Goal: Task Accomplishment & Management: Complete application form

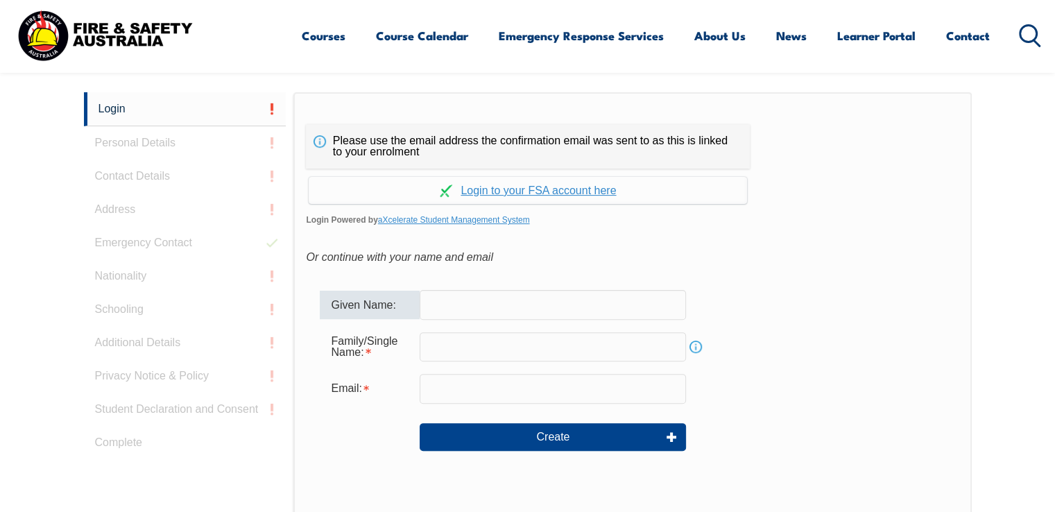
click at [481, 301] on input "text" at bounding box center [553, 304] width 266 height 29
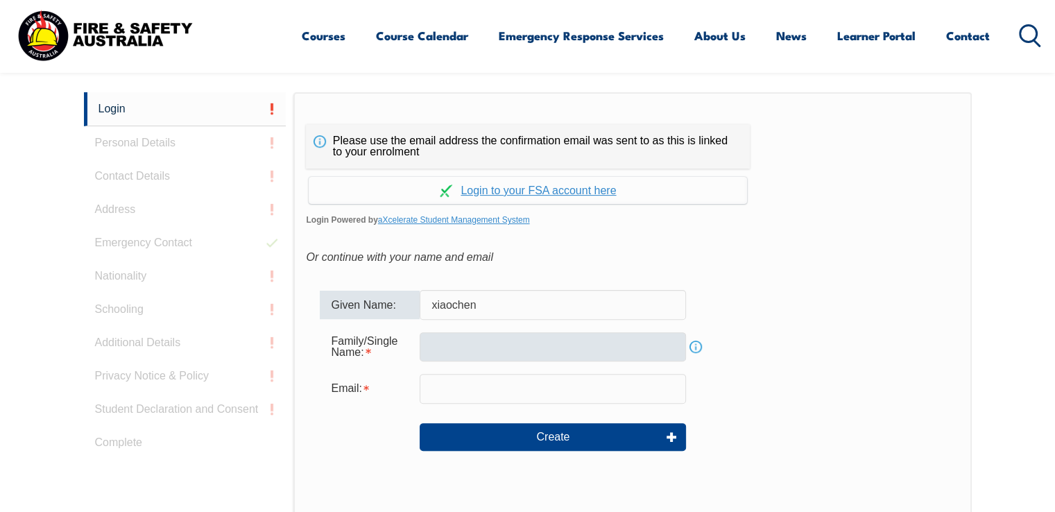
type input "xiaochen"
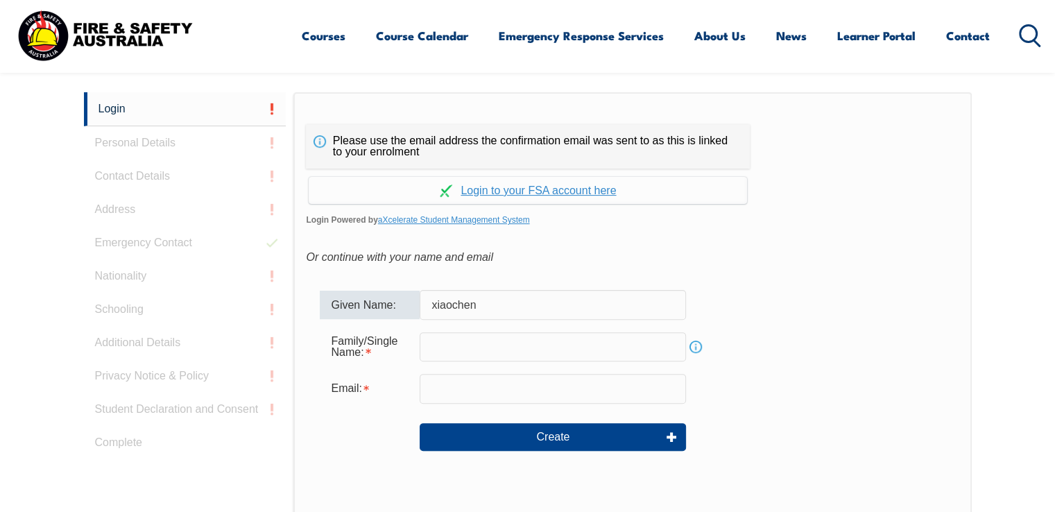
click at [449, 347] on input "text" at bounding box center [553, 346] width 266 height 29
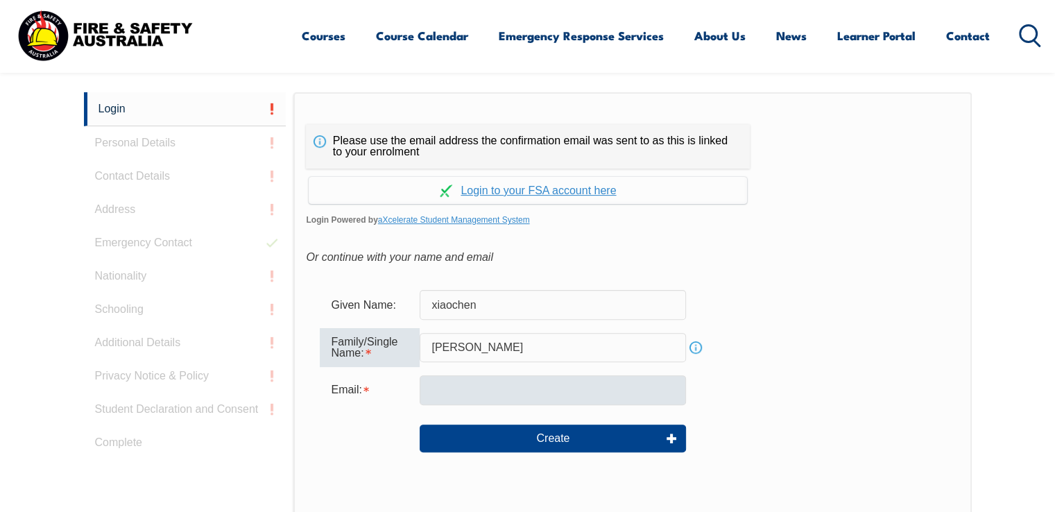
type input "zhu"
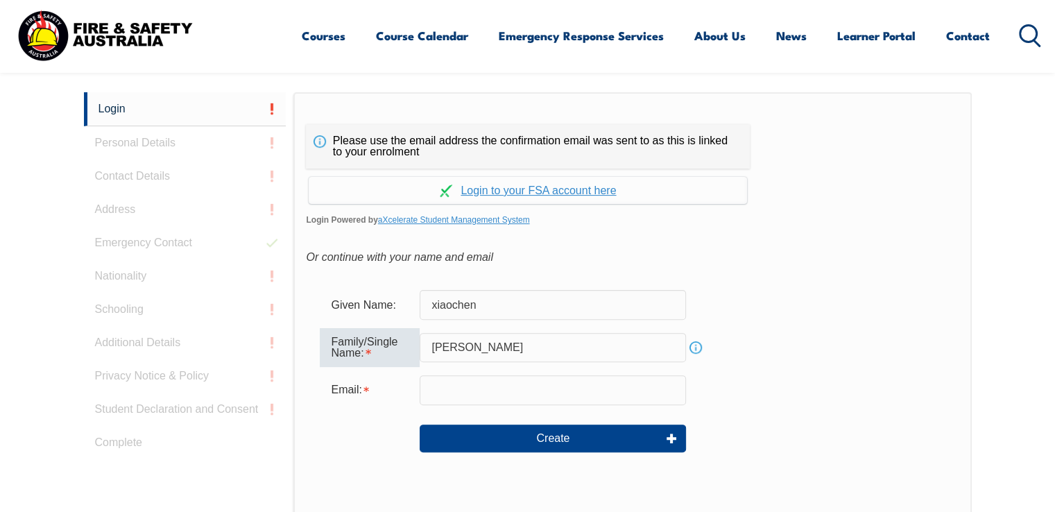
click at [588, 389] on input "email" at bounding box center [553, 389] width 266 height 29
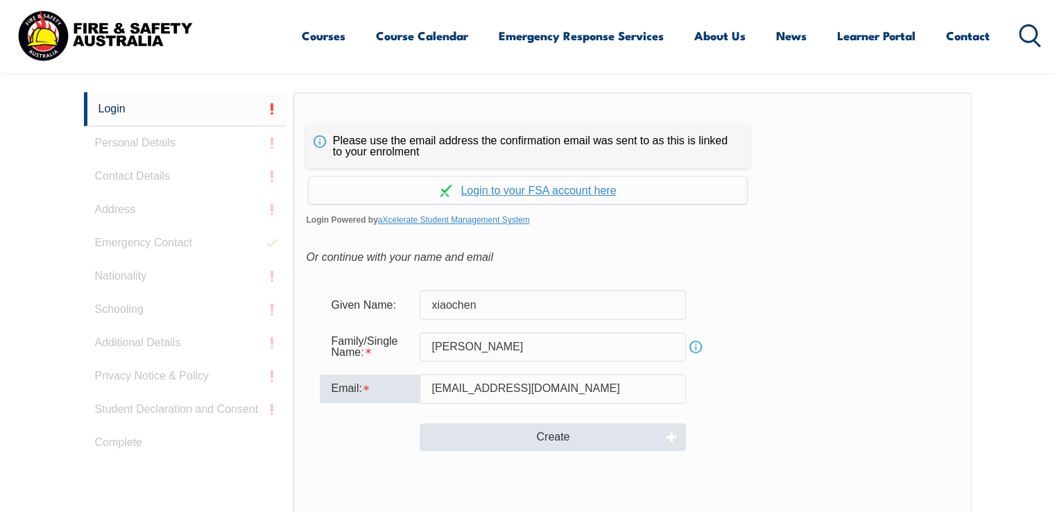
type input "[EMAIL_ADDRESS][DOMAIN_NAME]"
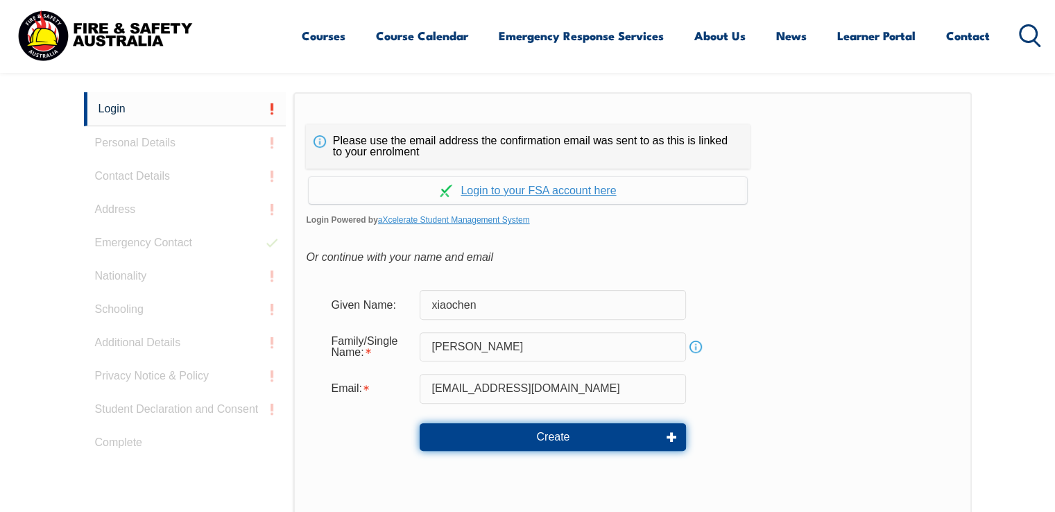
drag, startPoint x: 552, startPoint y: 431, endPoint x: 938, endPoint y: 387, distance: 388.0
click at [949, 392] on form "Given Name: xiaochen Family/Single Name: zhu Info Email: xcxiaochenzhu@gmail.co…" at bounding box center [632, 380] width 653 height 208
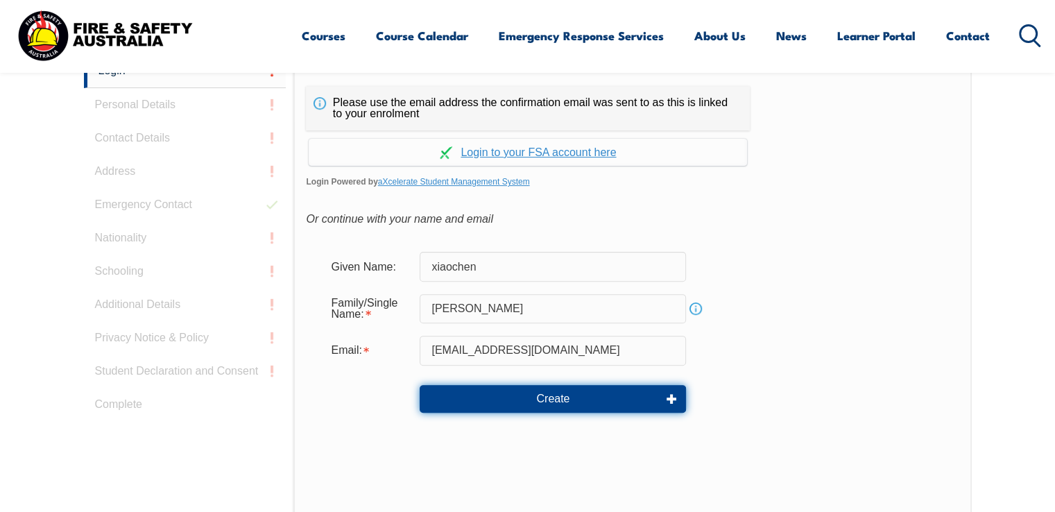
scroll to position [438, 0]
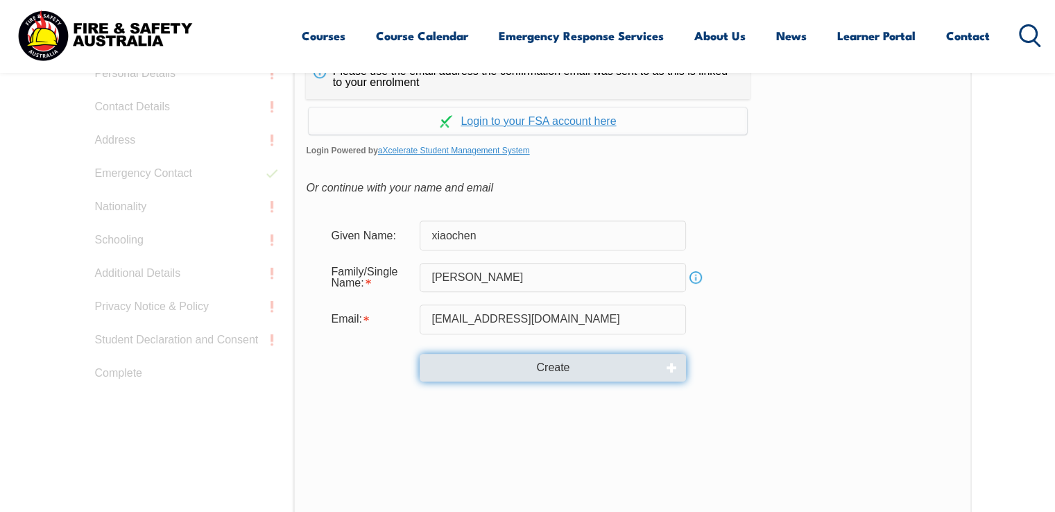
click at [576, 368] on button "Create" at bounding box center [553, 368] width 266 height 28
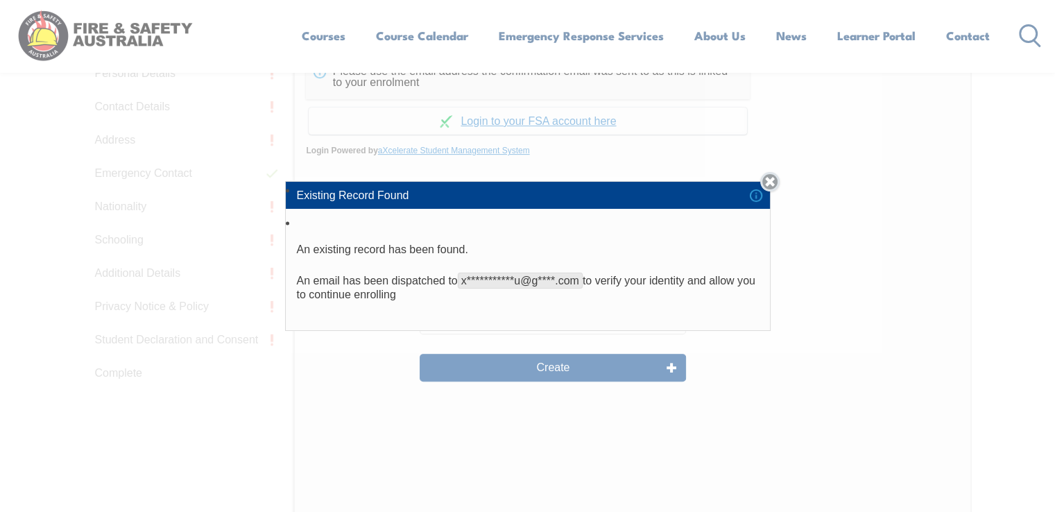
click at [773, 178] on link "Close" at bounding box center [769, 181] width 19 height 19
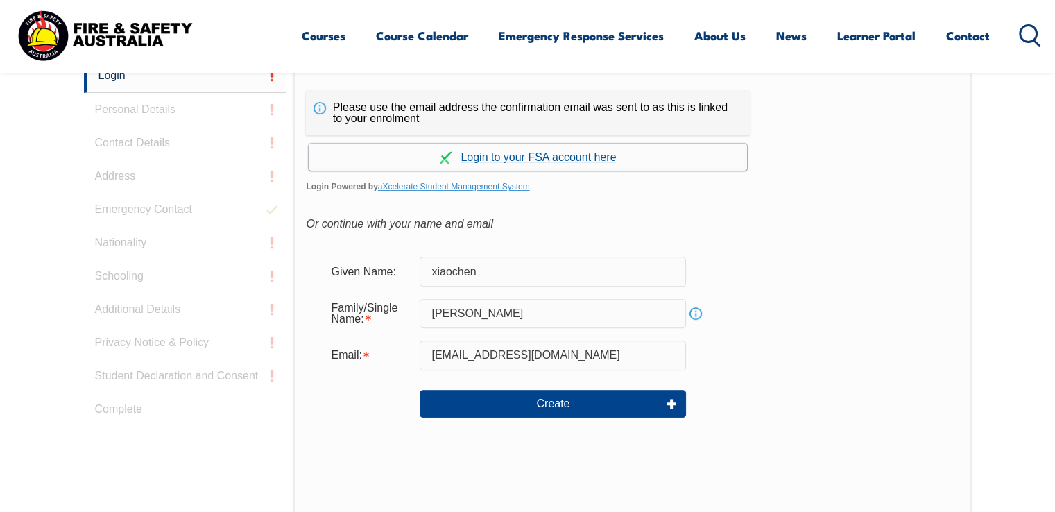
scroll to position [369, 0]
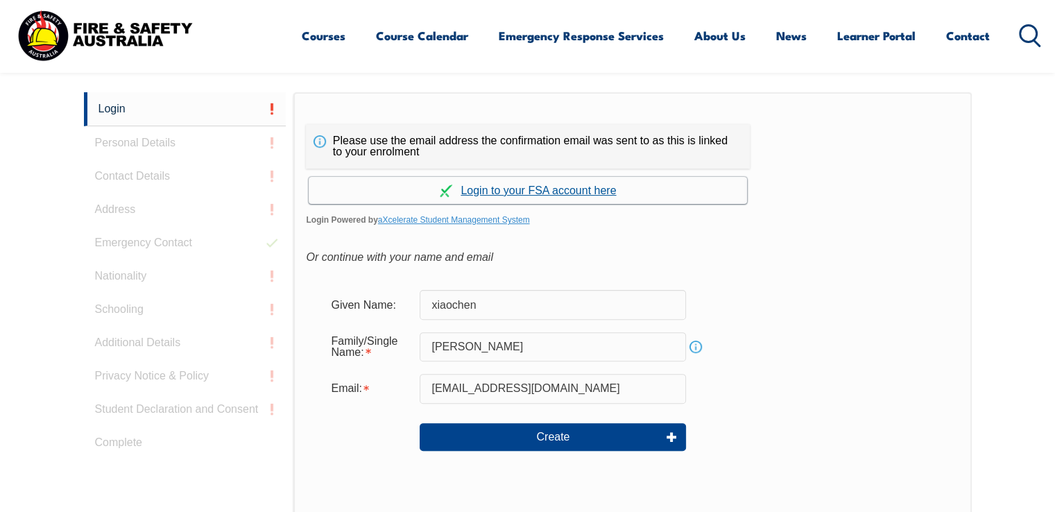
click at [611, 189] on link "Continue with aXcelerate" at bounding box center [528, 190] width 438 height 27
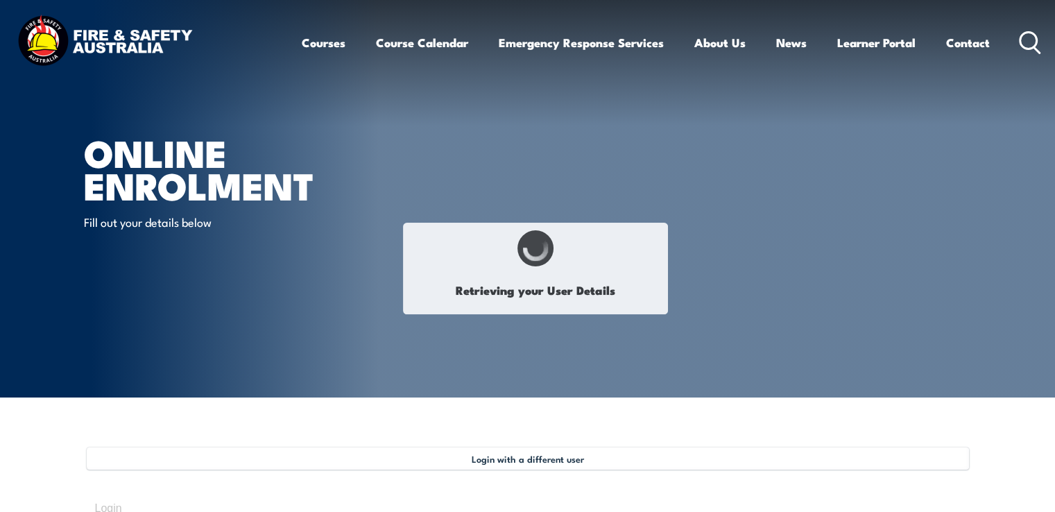
type input "Xiaochen"
type input "[PERSON_NAME]"
type input "[DATE]"
type input "99WVHHGSKM"
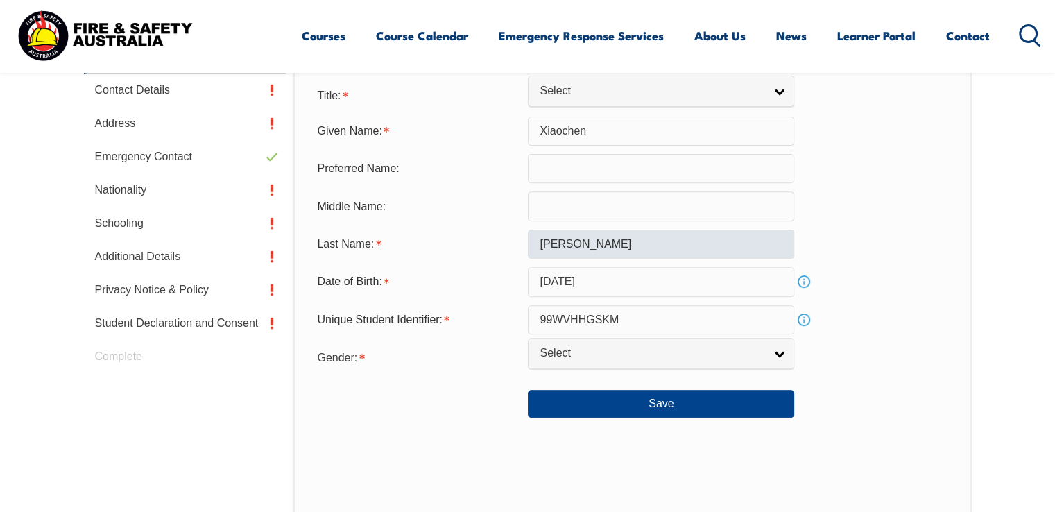
scroll to position [516, 0]
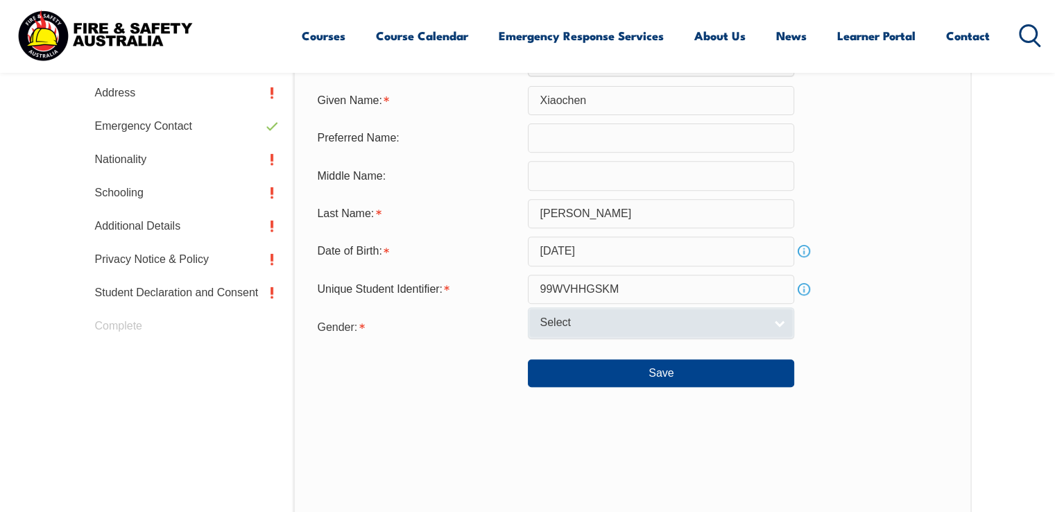
click at [682, 325] on span "Select" at bounding box center [652, 323] width 225 height 15
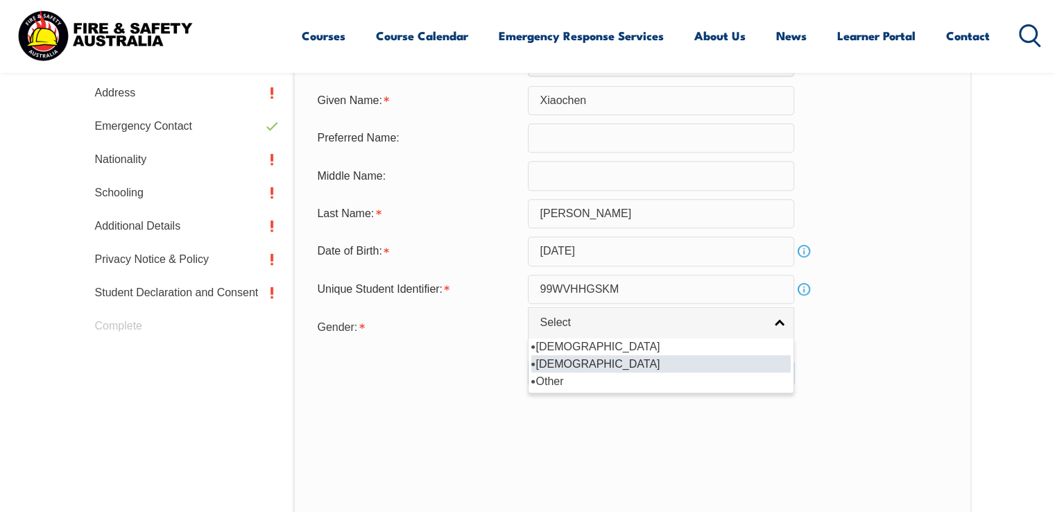
click at [660, 355] on li "[DEMOGRAPHIC_DATA]" at bounding box center [660, 363] width 259 height 17
select select "F"
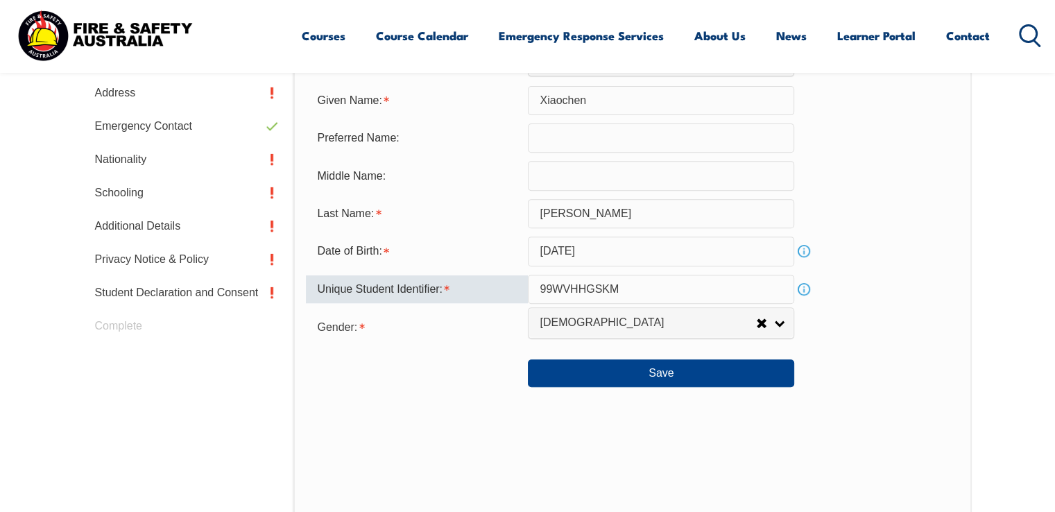
drag, startPoint x: 643, startPoint y: 290, endPoint x: 485, endPoint y: 284, distance: 158.2
click at [485, 284] on div "Unique Student Identifier: 99WVHHGSKM Info" at bounding box center [632, 289] width 653 height 29
click at [632, 374] on button "Save" at bounding box center [661, 373] width 266 height 28
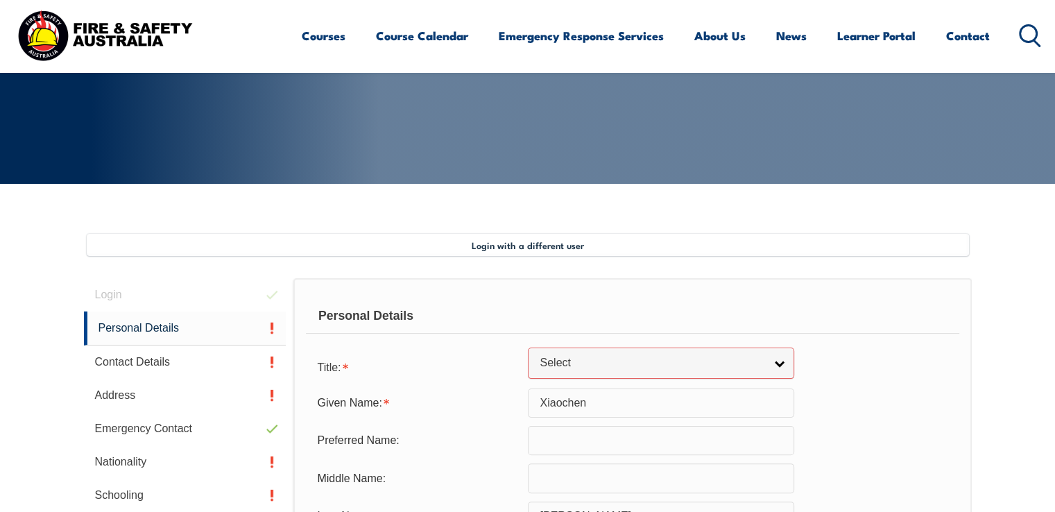
scroll to position [213, 0]
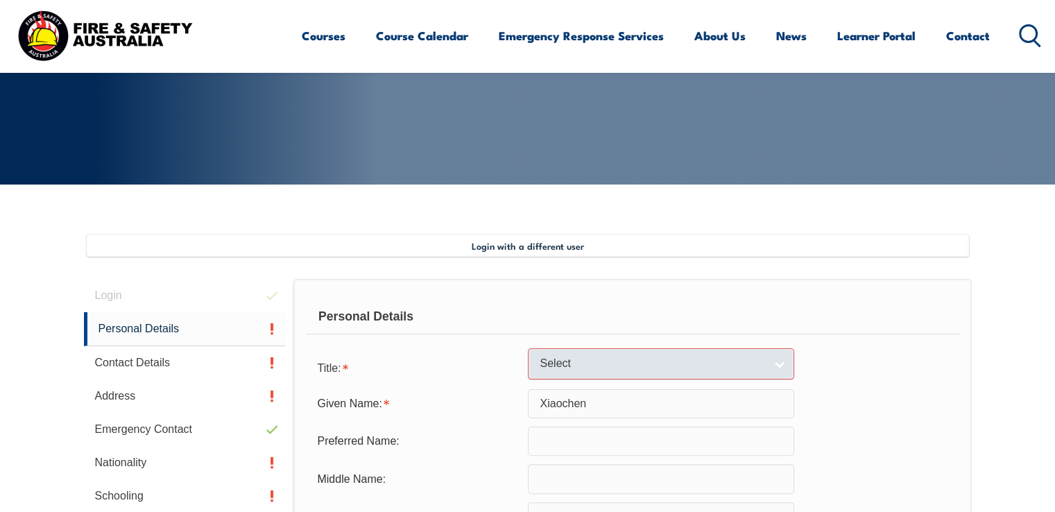
click at [616, 356] on span "Select" at bounding box center [652, 363] width 225 height 15
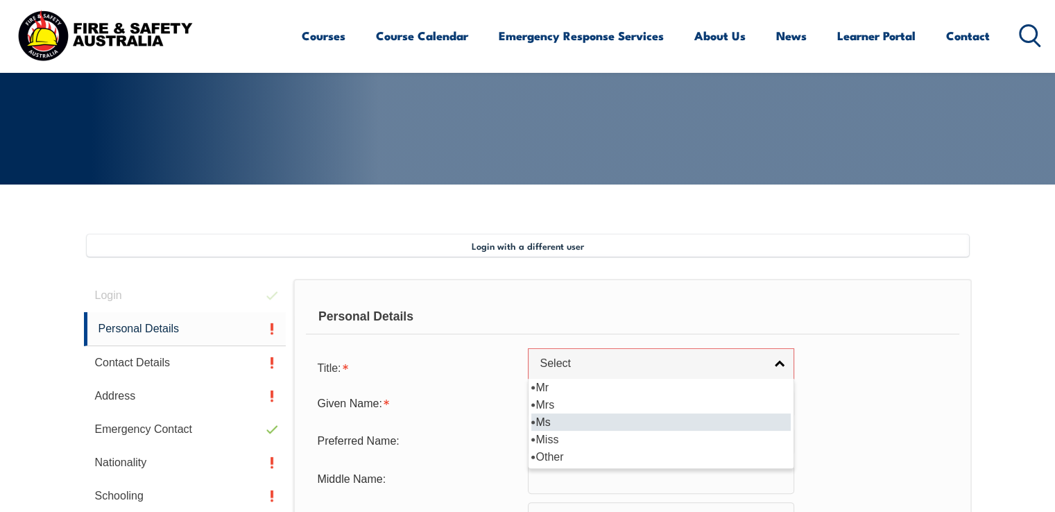
click at [586, 417] on li "Ms" at bounding box center [660, 421] width 259 height 17
select select "Ms"
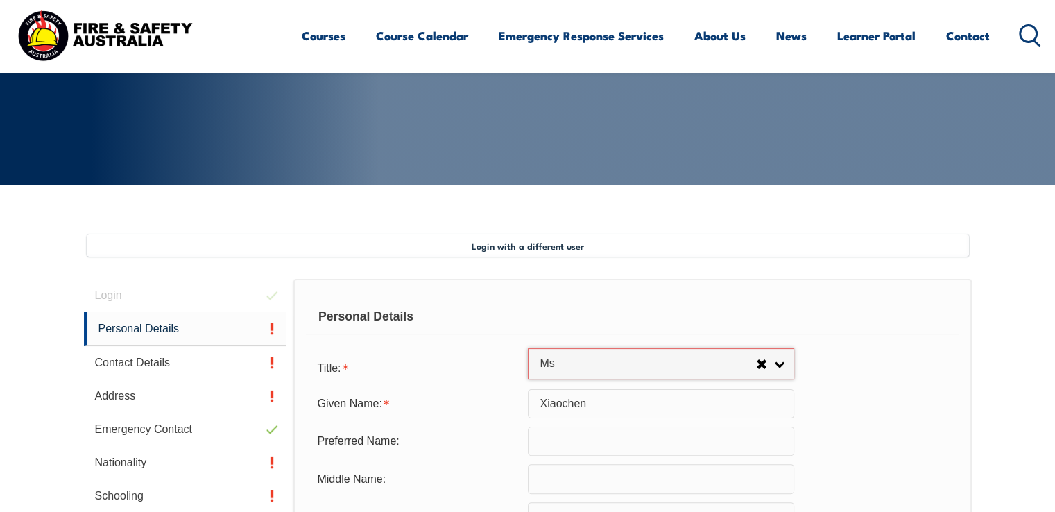
click at [852, 369] on div "Title: Mr Mrs Ms Miss Other Ms Mr Mrs Ms [PERSON_NAME] Other" at bounding box center [632, 367] width 653 height 28
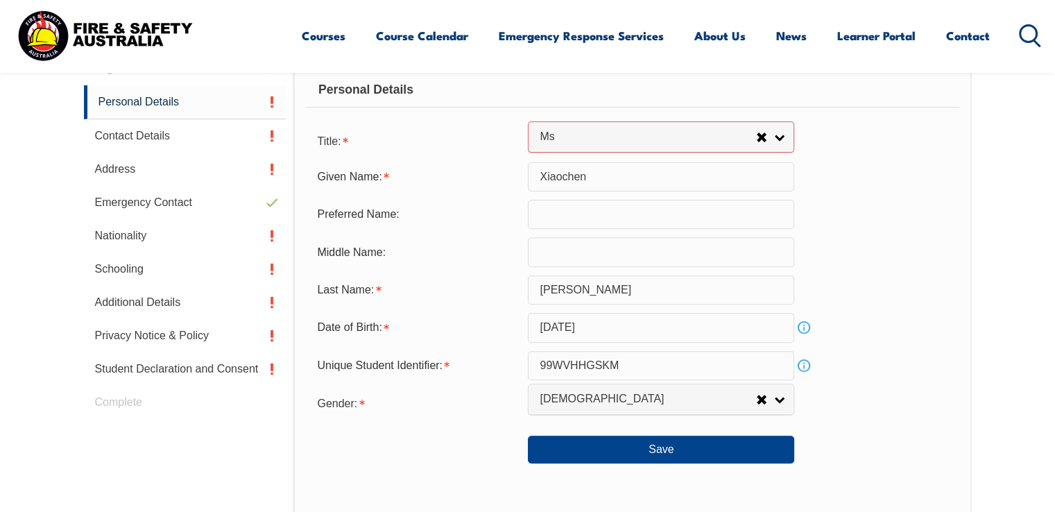
scroll to position [629, 0]
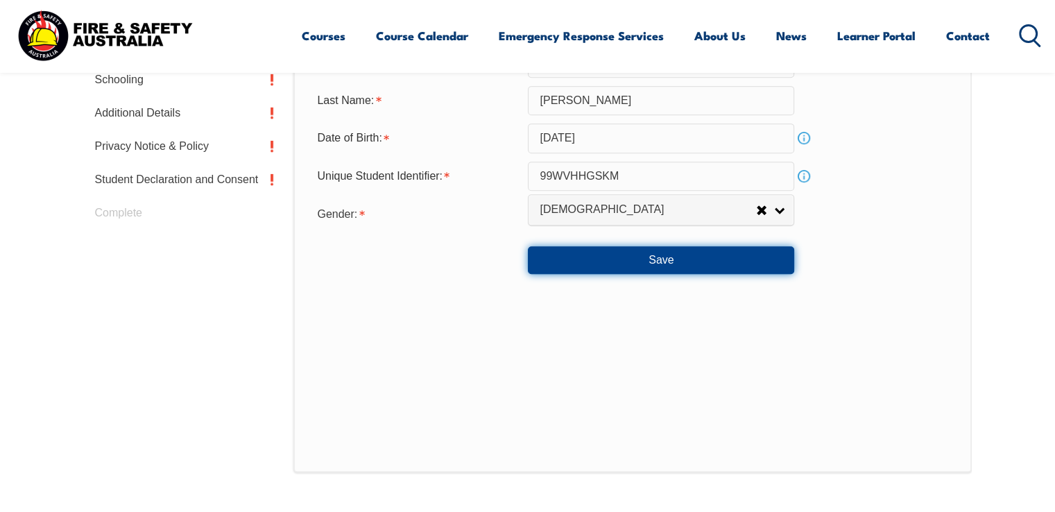
click at [703, 254] on button "Save" at bounding box center [661, 260] width 266 height 28
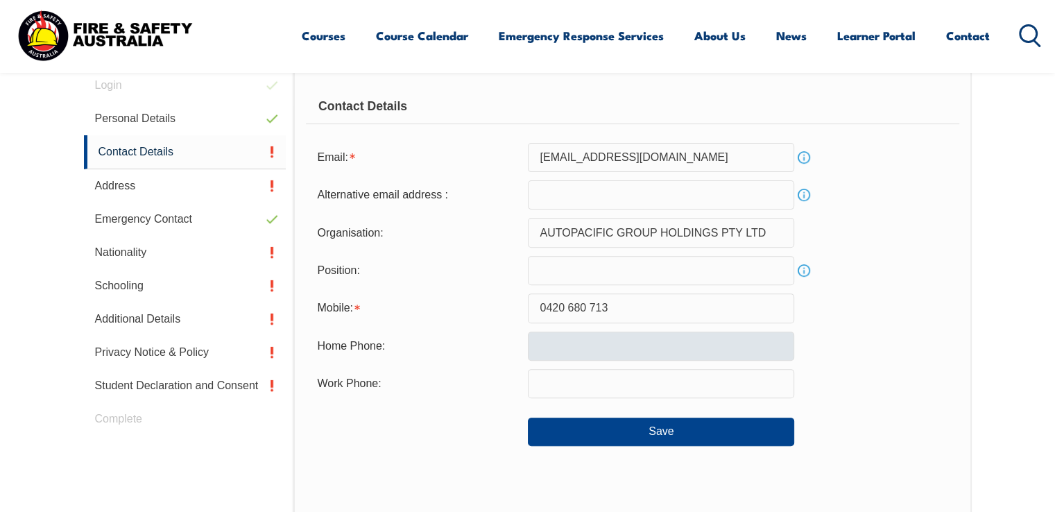
scroll to position [447, 0]
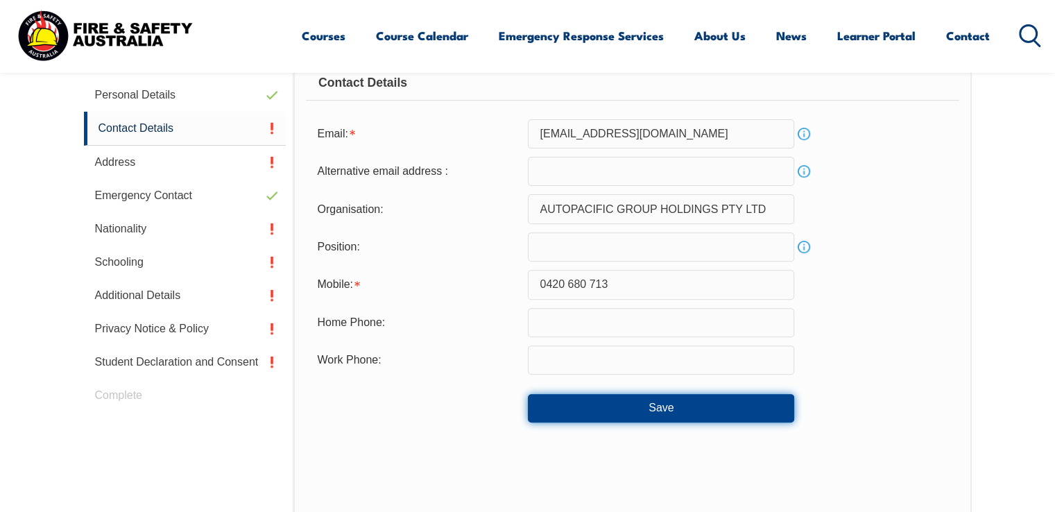
click at [659, 401] on button "Save" at bounding box center [661, 408] width 266 height 28
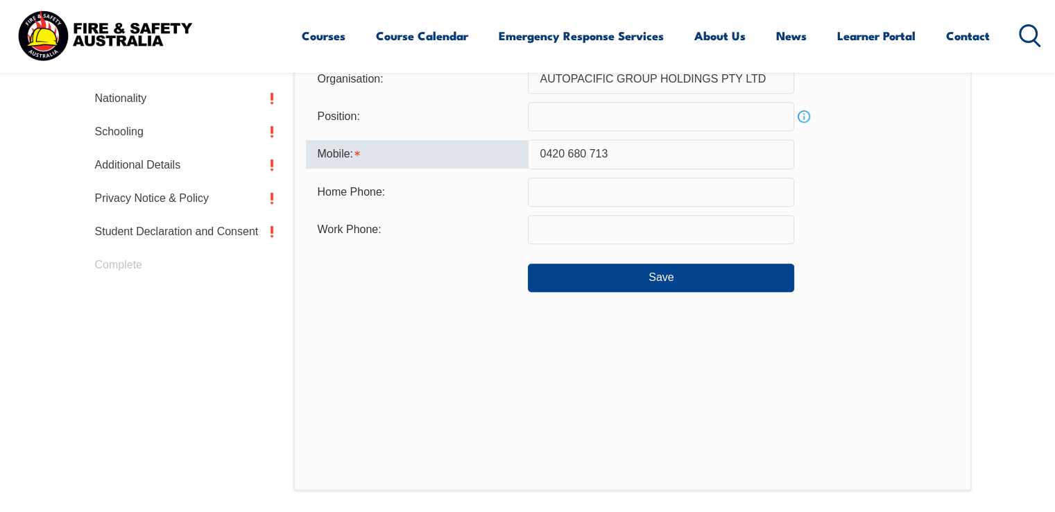
scroll to position [508, 0]
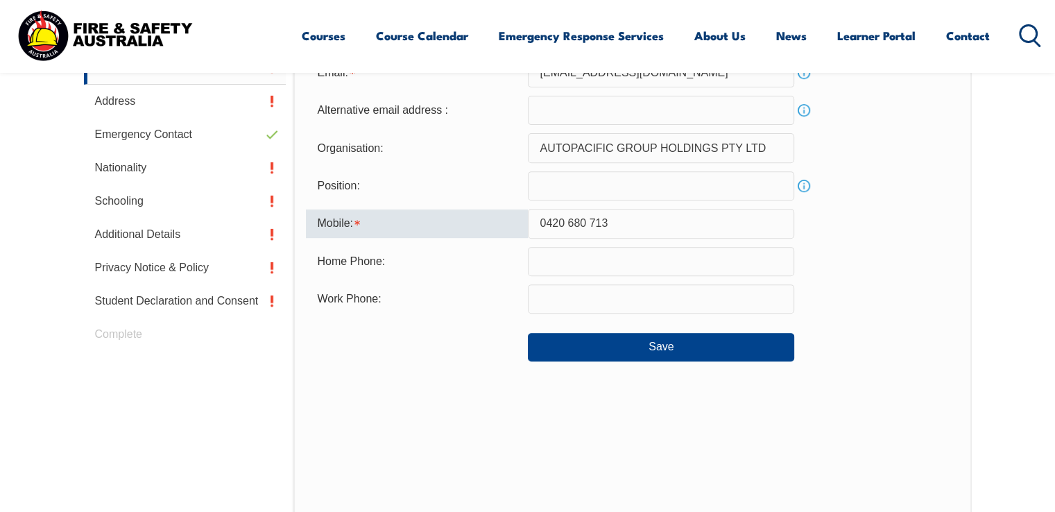
drag, startPoint x: 665, startPoint y: 223, endPoint x: 430, endPoint y: 209, distance: 235.4
click at [430, 209] on div "Mobile: [PHONE_NUMBER]" at bounding box center [632, 223] width 653 height 29
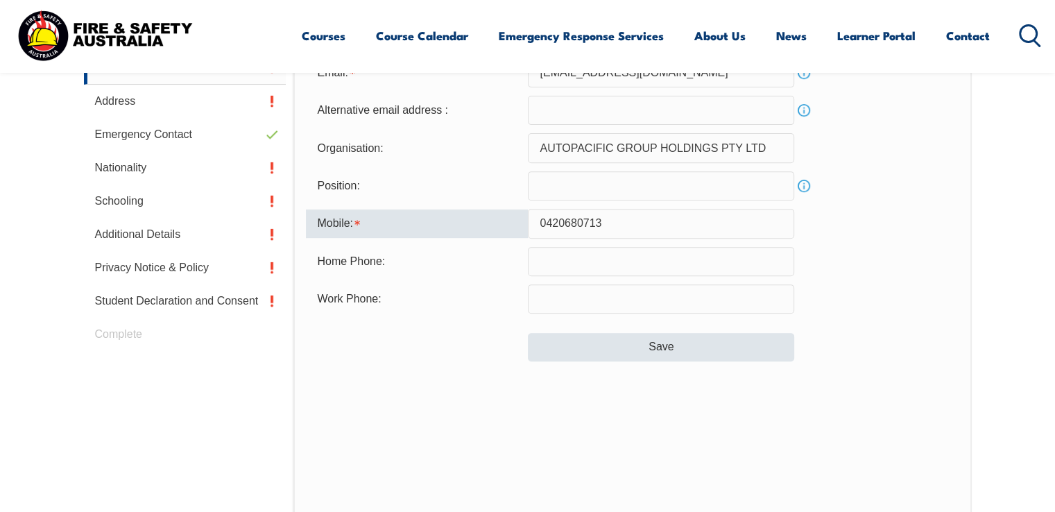
type input "0420680713"
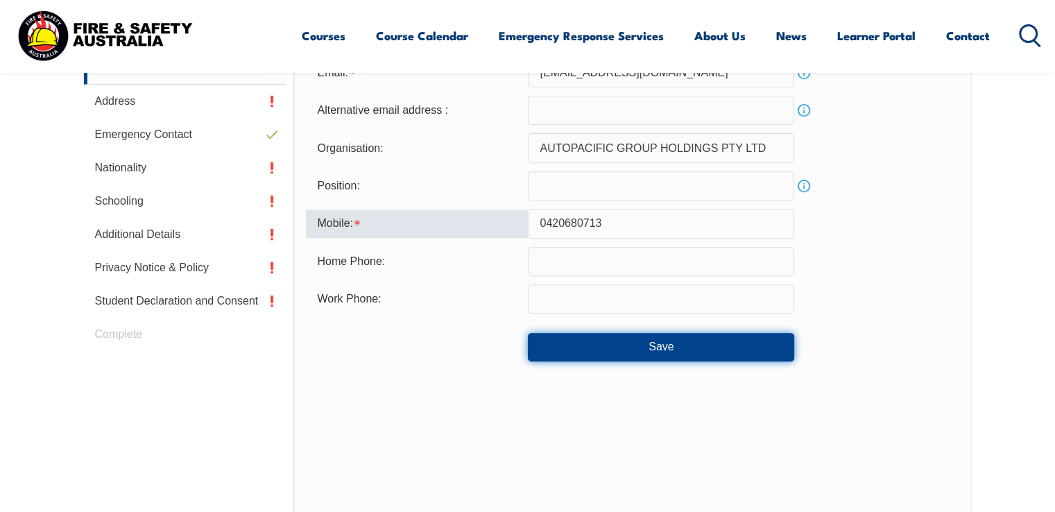
click at [718, 335] on button "Save" at bounding box center [661, 347] width 266 height 28
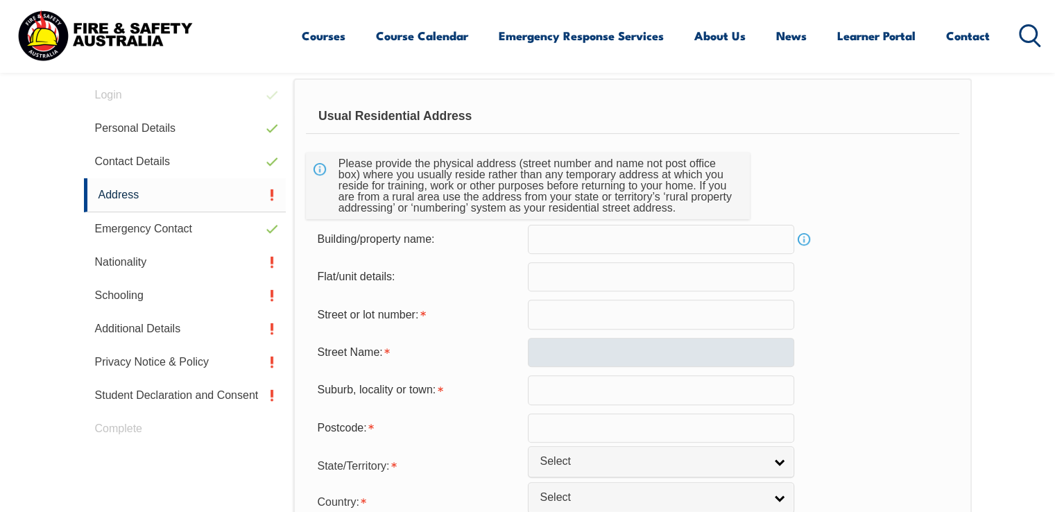
scroll to position [447, 0]
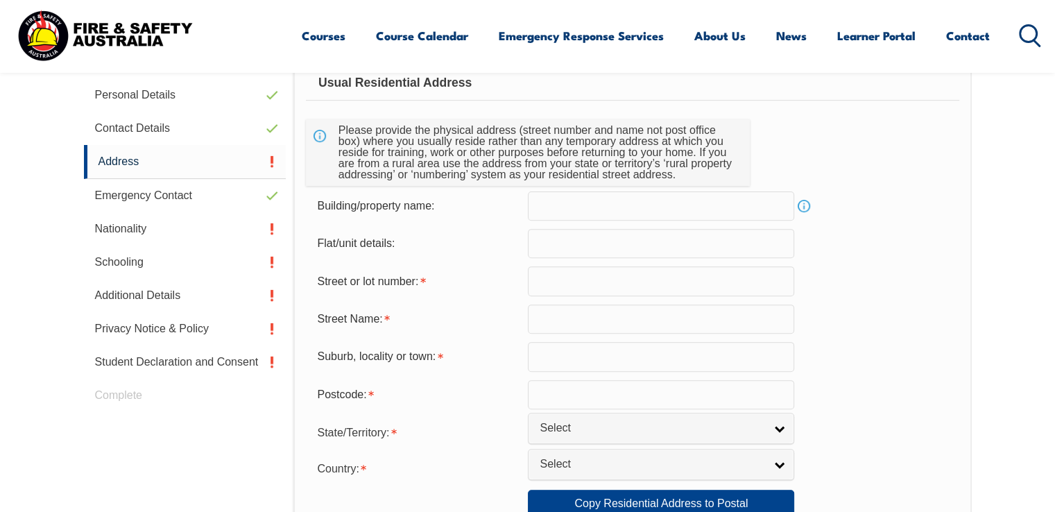
click at [675, 279] on input "text" at bounding box center [661, 280] width 266 height 29
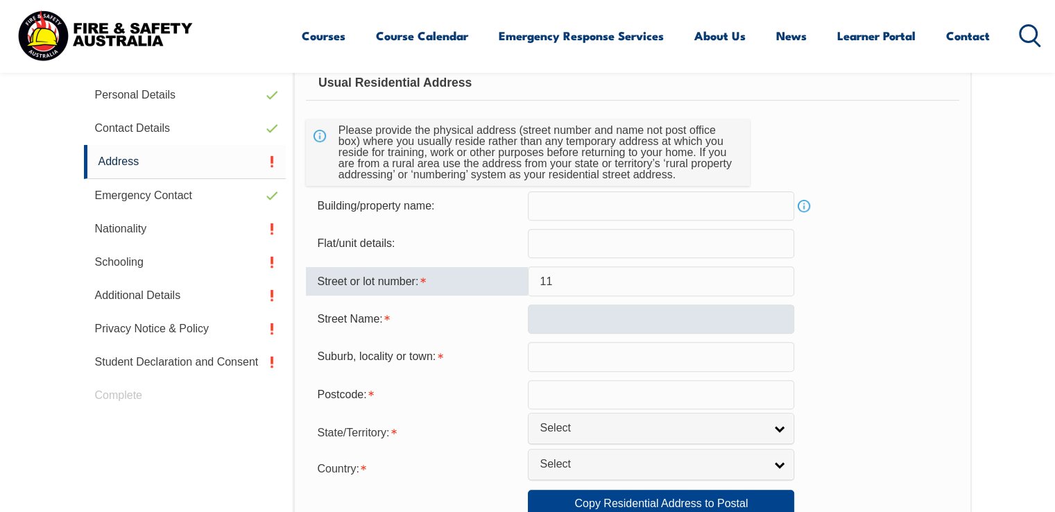
type input "11"
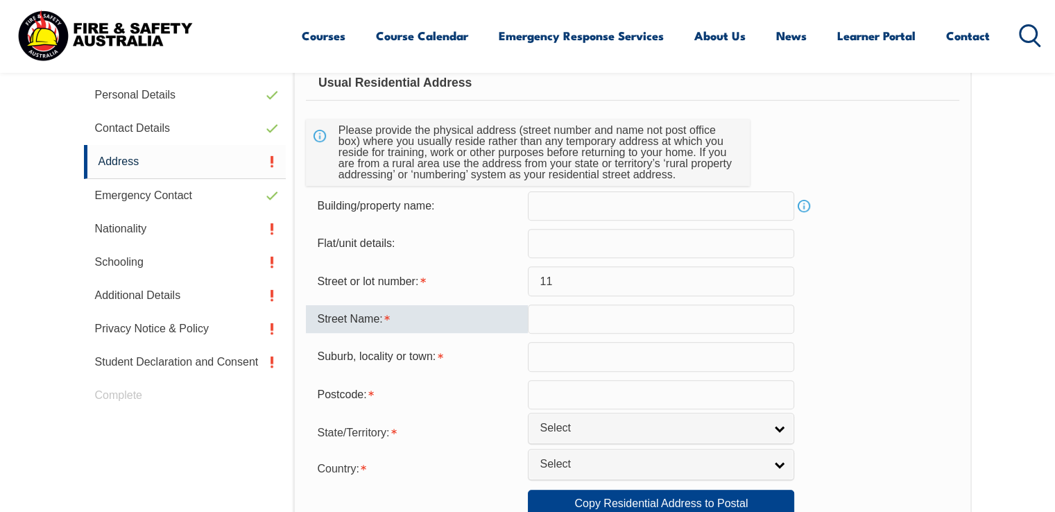
click at [660, 319] on input "text" at bounding box center [661, 318] width 266 height 29
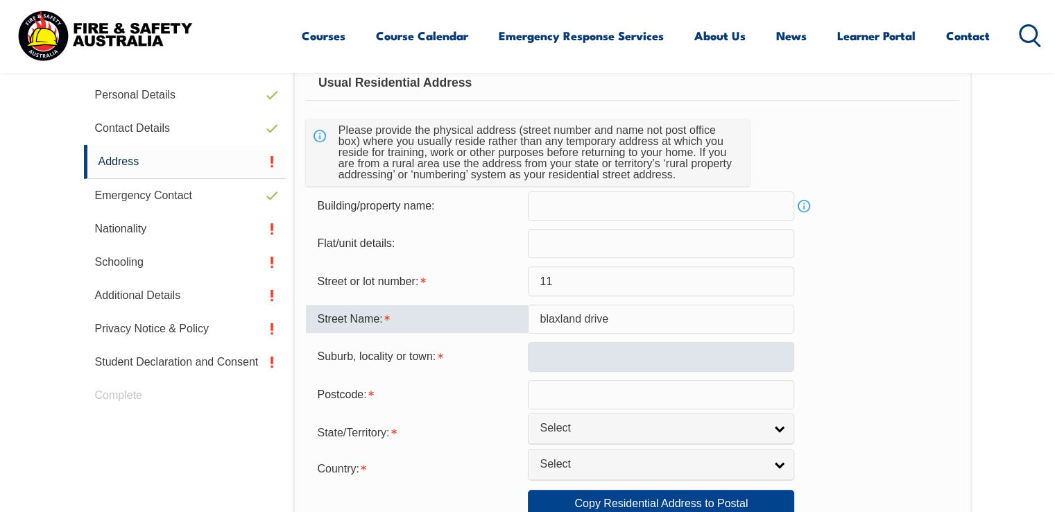
type input "blaxland drive"
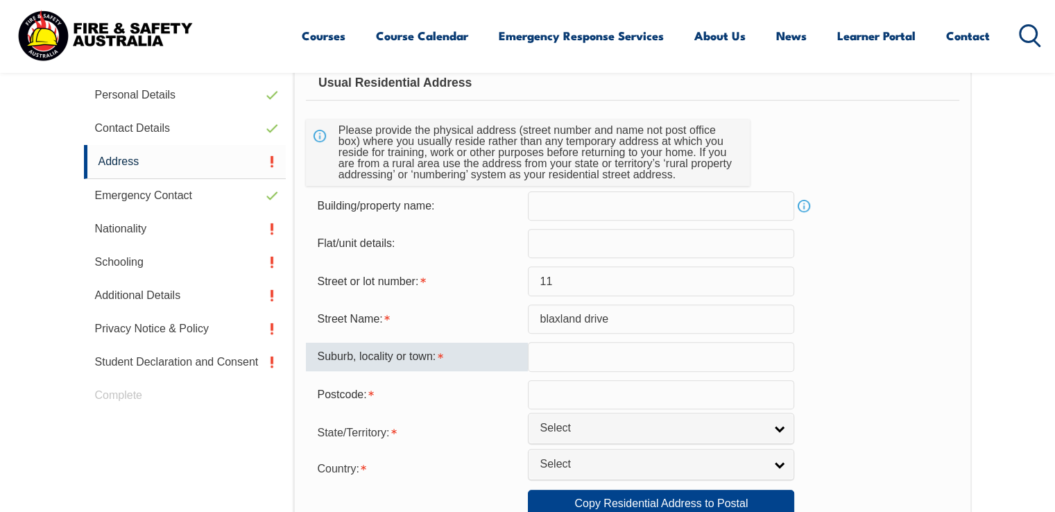
click at [613, 354] on input "text" at bounding box center [661, 356] width 266 height 29
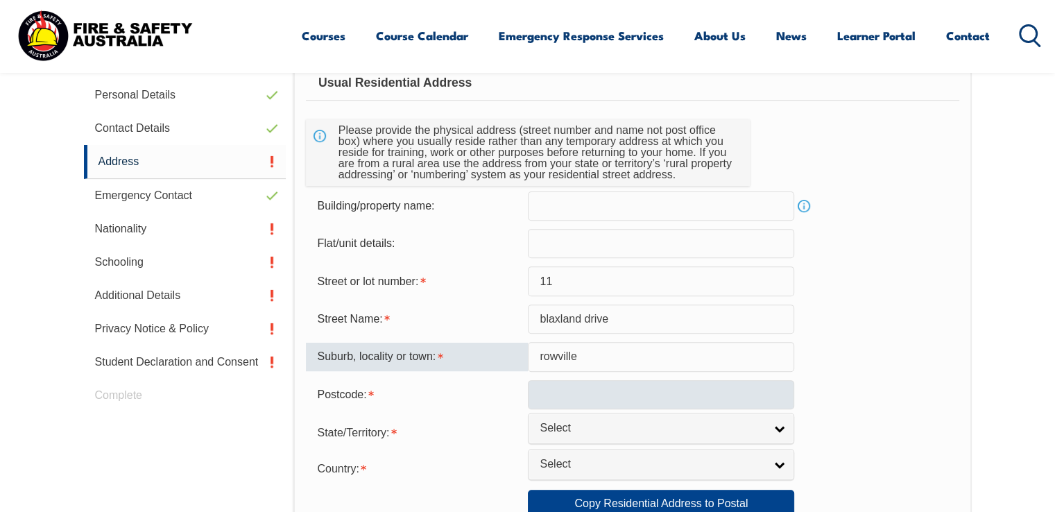
type input "rowville"
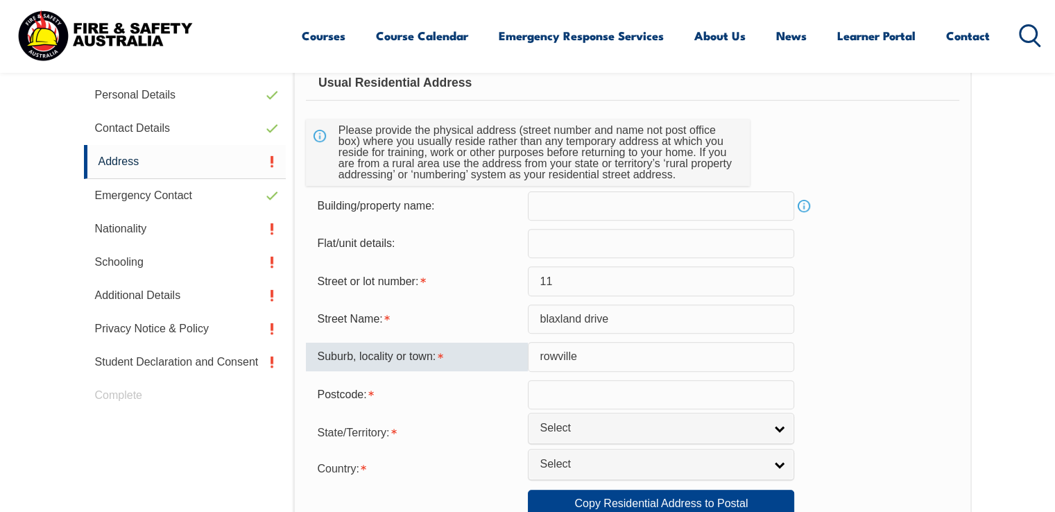
click at [629, 390] on input "text" at bounding box center [661, 394] width 266 height 29
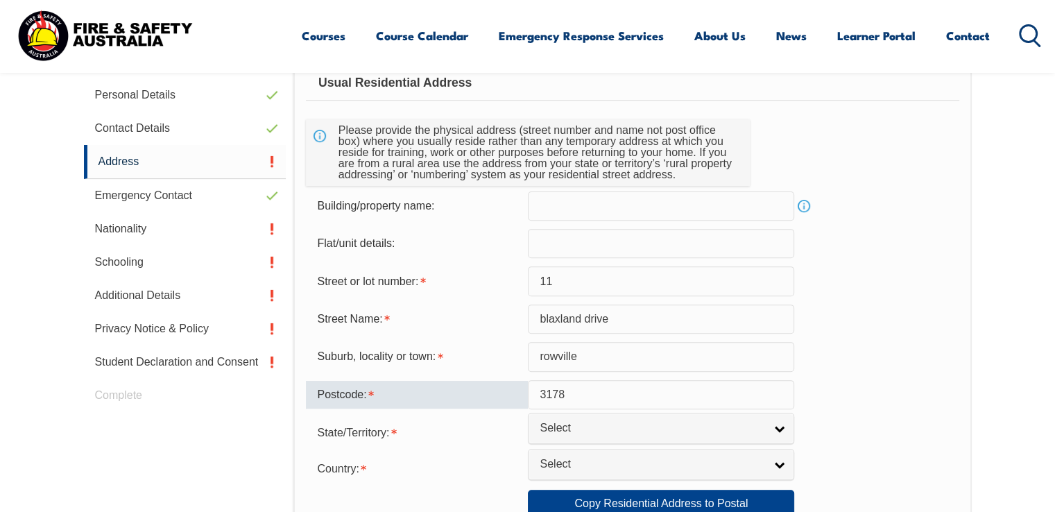
scroll to position [516, 0]
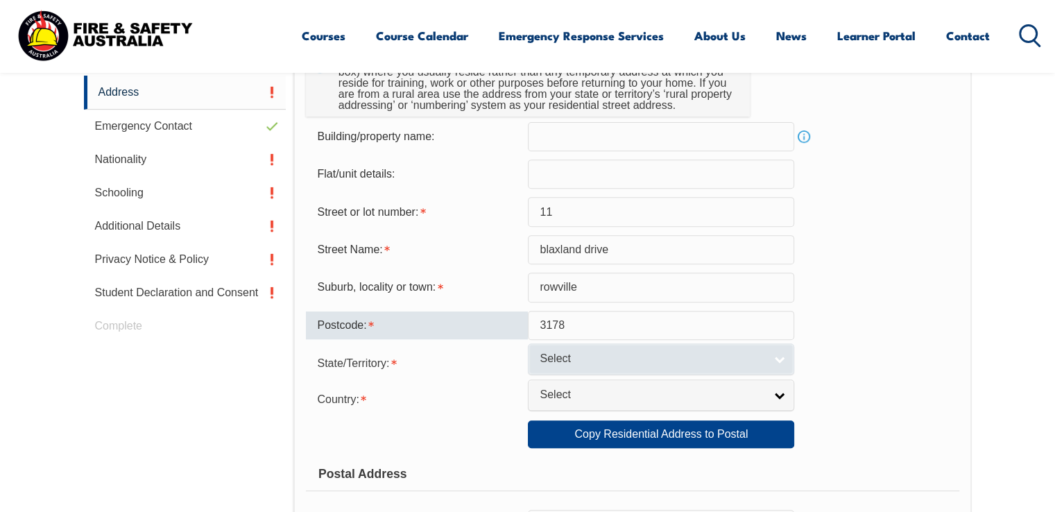
type input "3178"
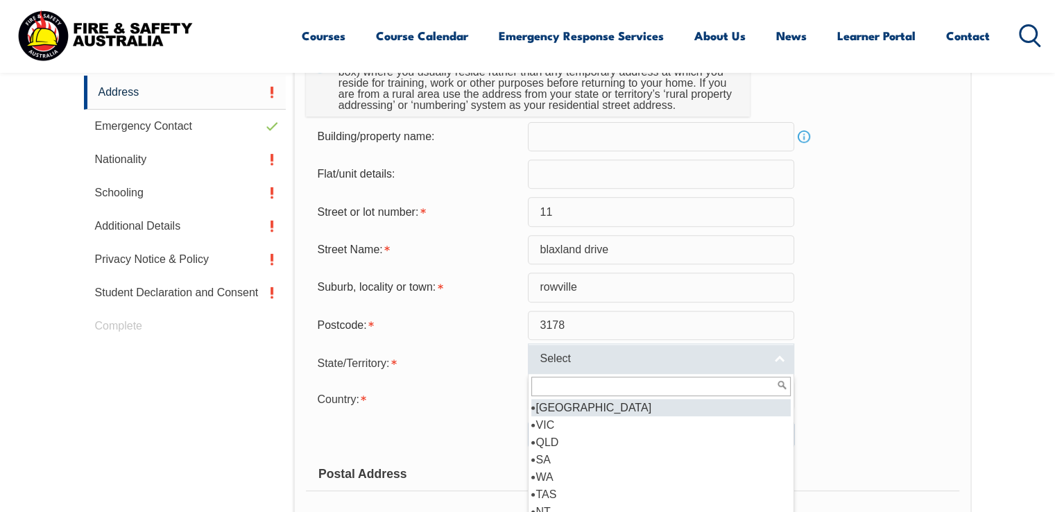
click at [644, 359] on span "Select" at bounding box center [652, 359] width 225 height 15
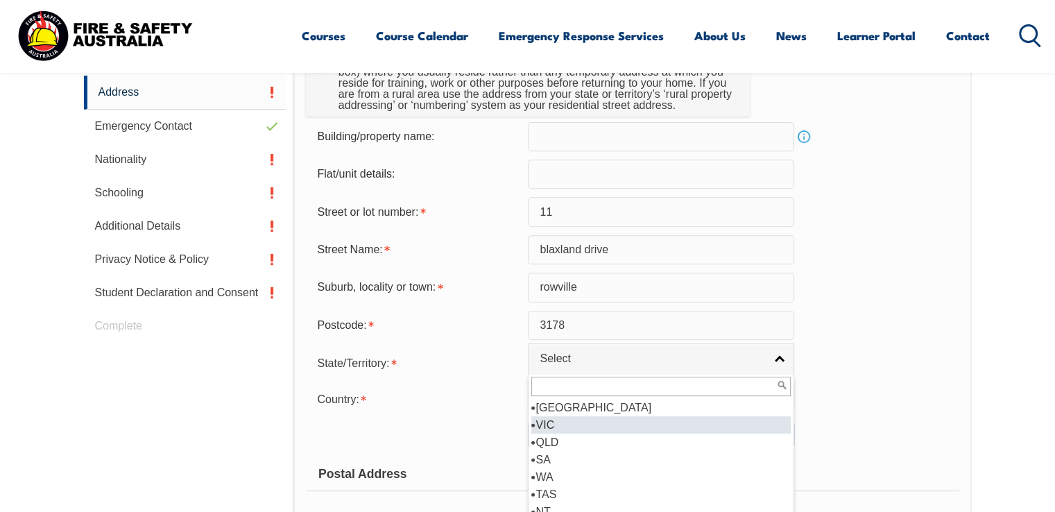
click at [640, 420] on li "VIC" at bounding box center [660, 424] width 259 height 17
select select "VIC"
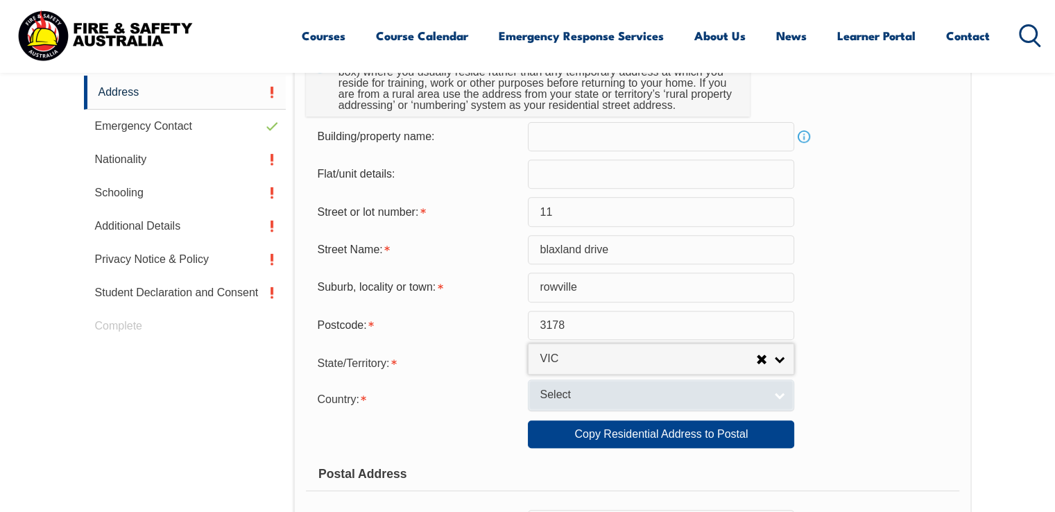
click at [655, 395] on span "Select" at bounding box center [652, 395] width 225 height 15
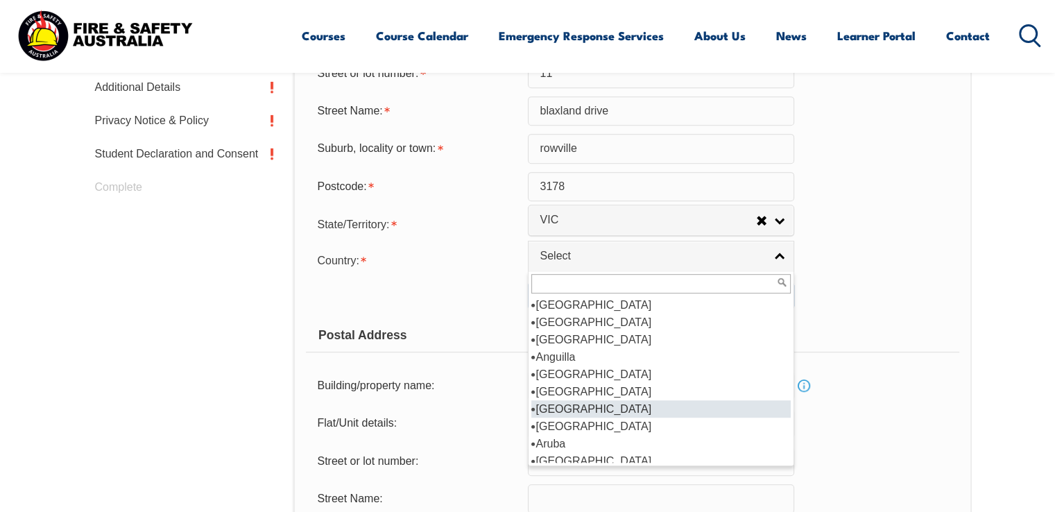
scroll to position [139, 0]
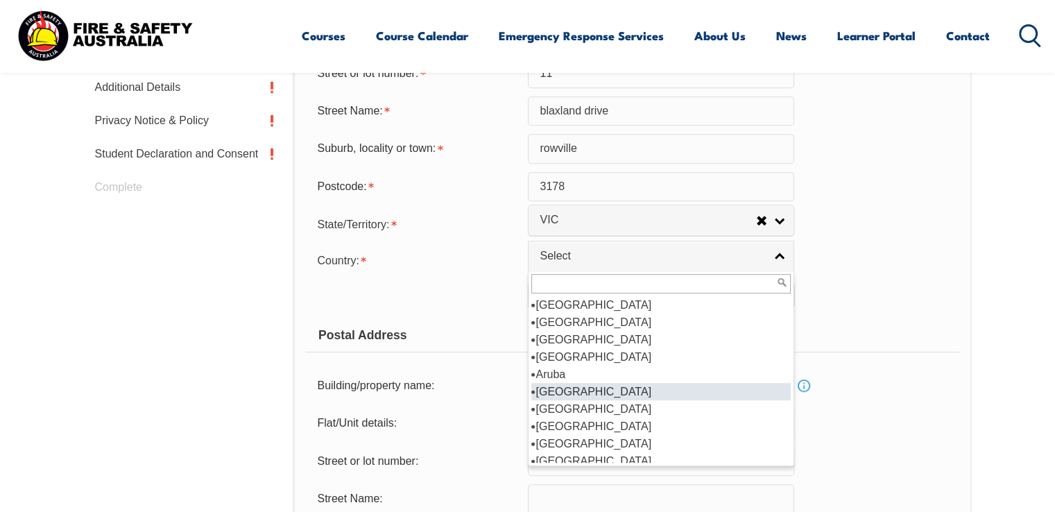
click at [663, 389] on li "[GEOGRAPHIC_DATA]" at bounding box center [660, 391] width 259 height 17
select select "1101"
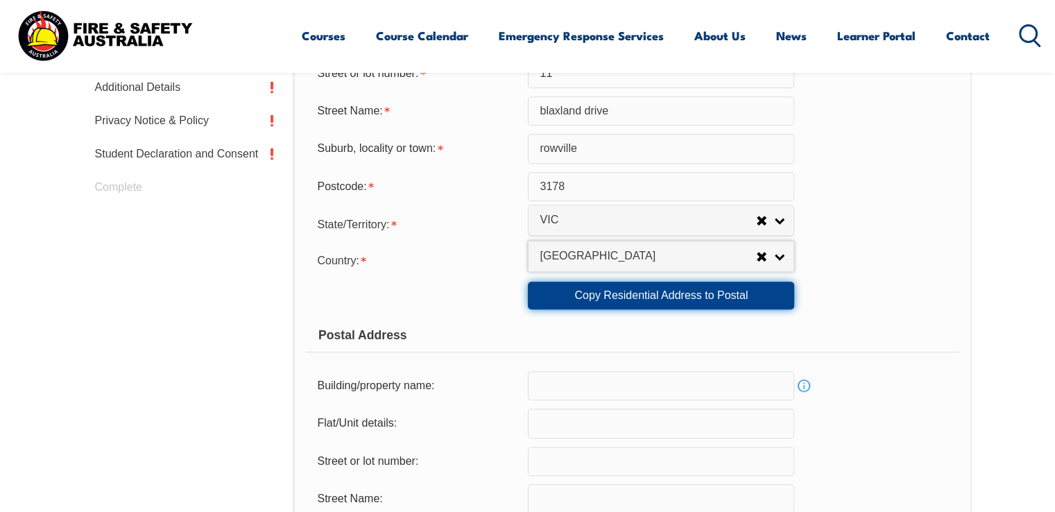
click at [675, 300] on link "Copy Residential Address to Postal" at bounding box center [661, 296] width 266 height 28
type input "11"
type input "blaxland drive"
type input "rowville"
select select "VIC"
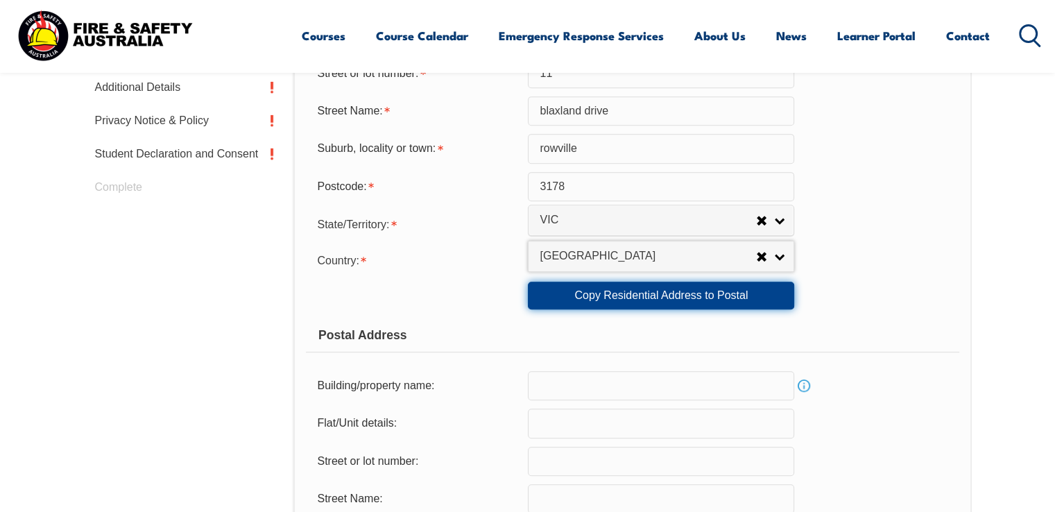
type input "3178"
select select "1101"
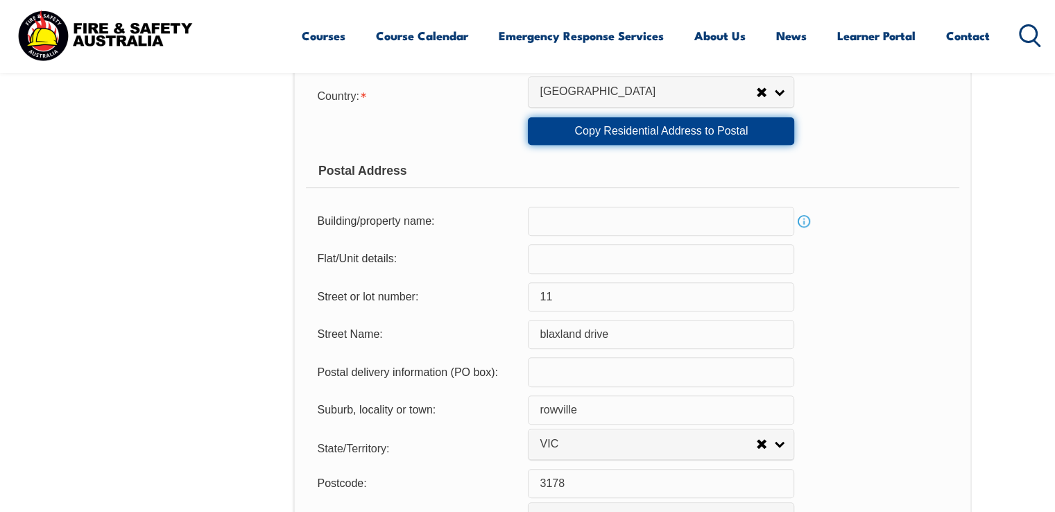
scroll to position [1071, 0]
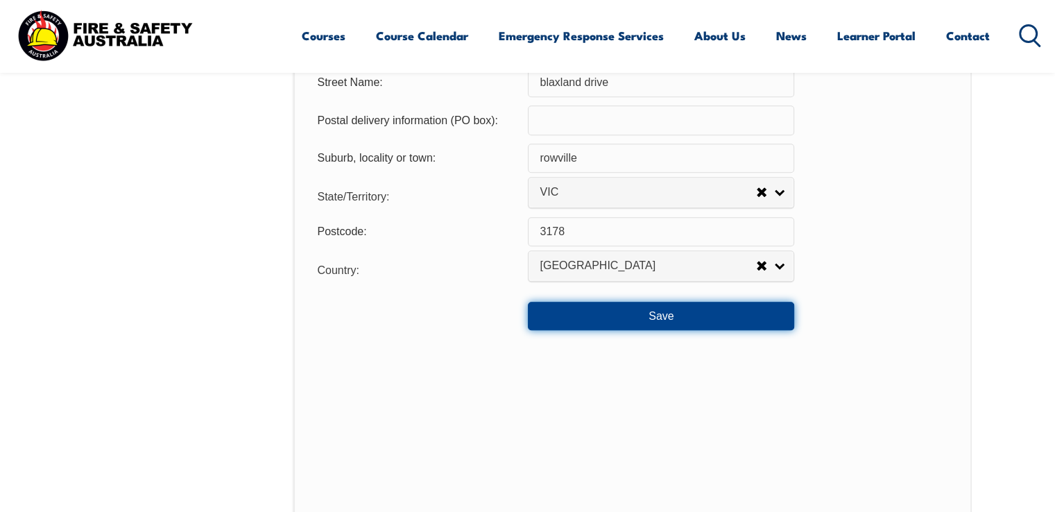
click at [672, 310] on button "Save" at bounding box center [661, 316] width 266 height 28
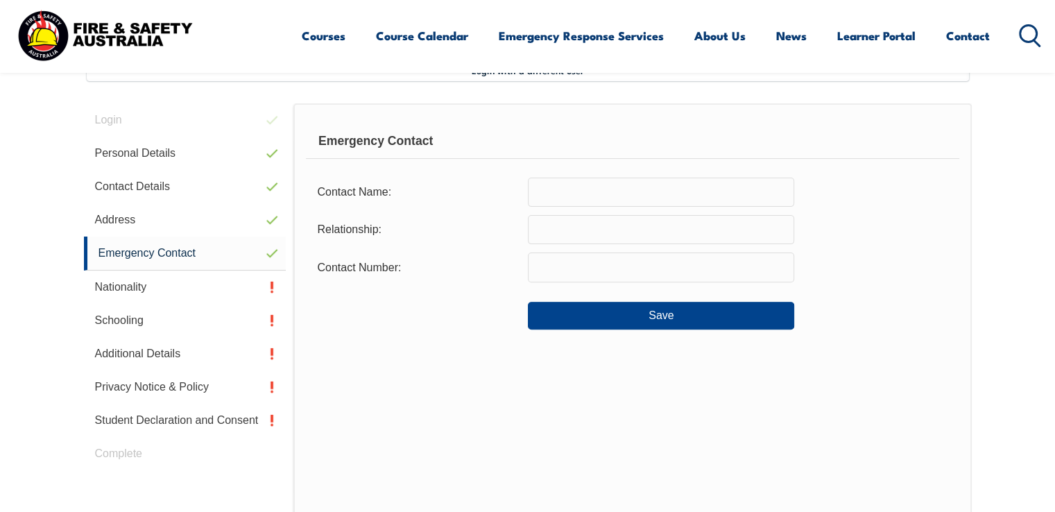
scroll to position [377, 0]
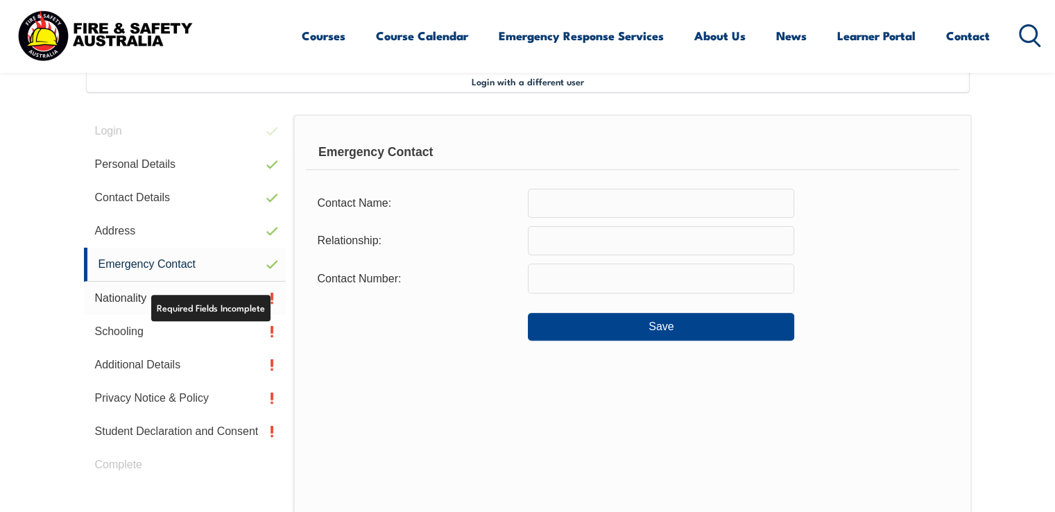
click at [210, 302] on link "Nationality" at bounding box center [185, 298] width 202 height 33
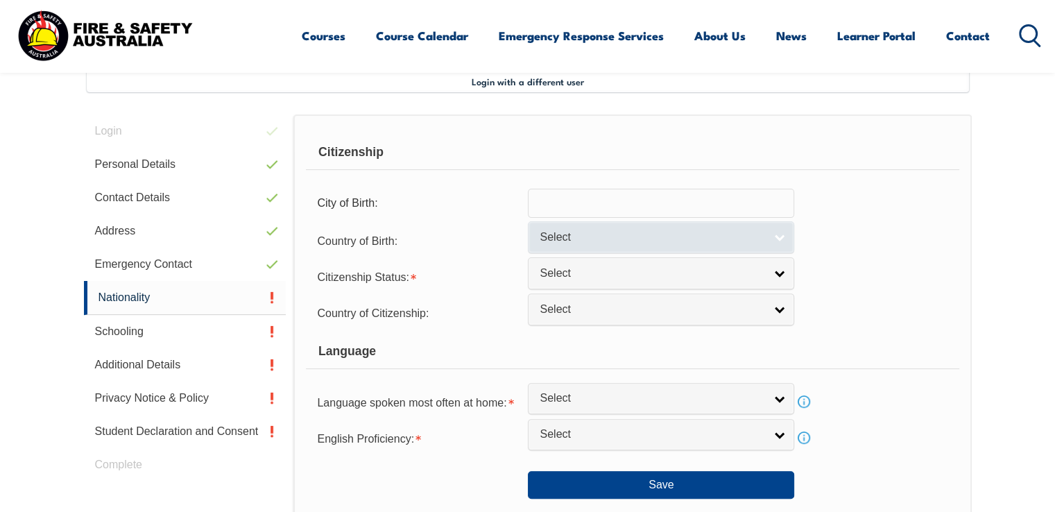
click at [699, 233] on span "Select" at bounding box center [652, 237] width 225 height 15
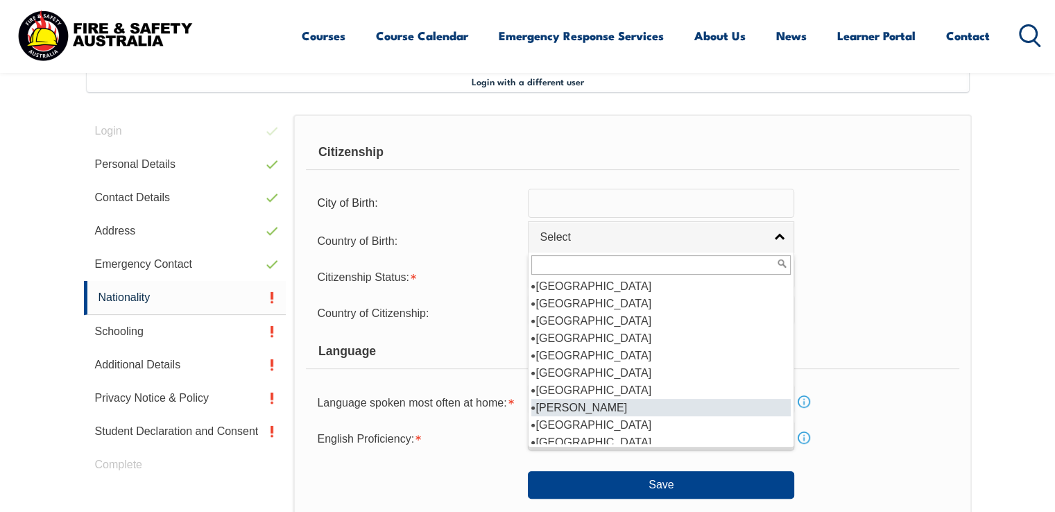
scroll to position [693, 0]
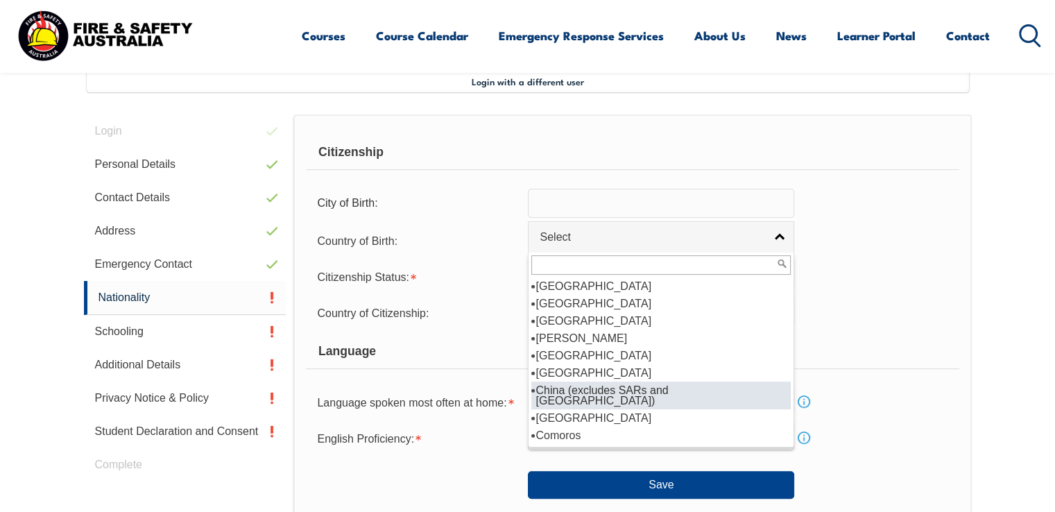
click at [693, 388] on li "China (excludes SARs and [GEOGRAPHIC_DATA])" at bounding box center [660, 395] width 259 height 28
select select "6101"
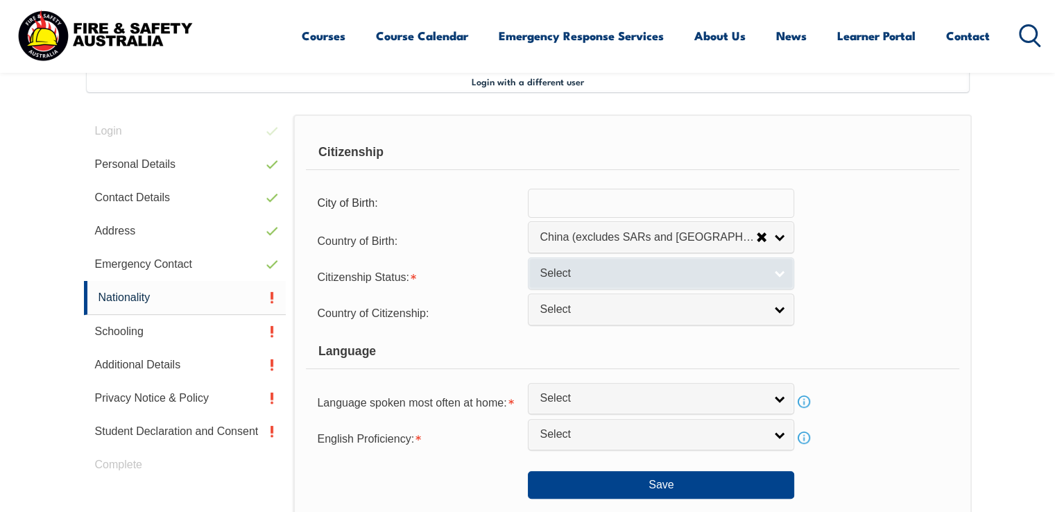
click at [660, 274] on span "Select" at bounding box center [652, 273] width 225 height 15
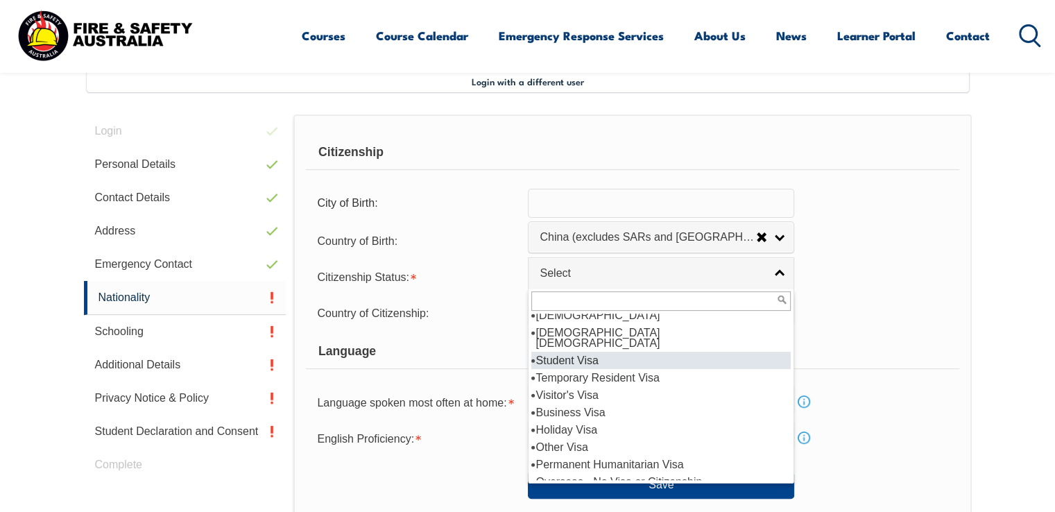
scroll to position [0, 0]
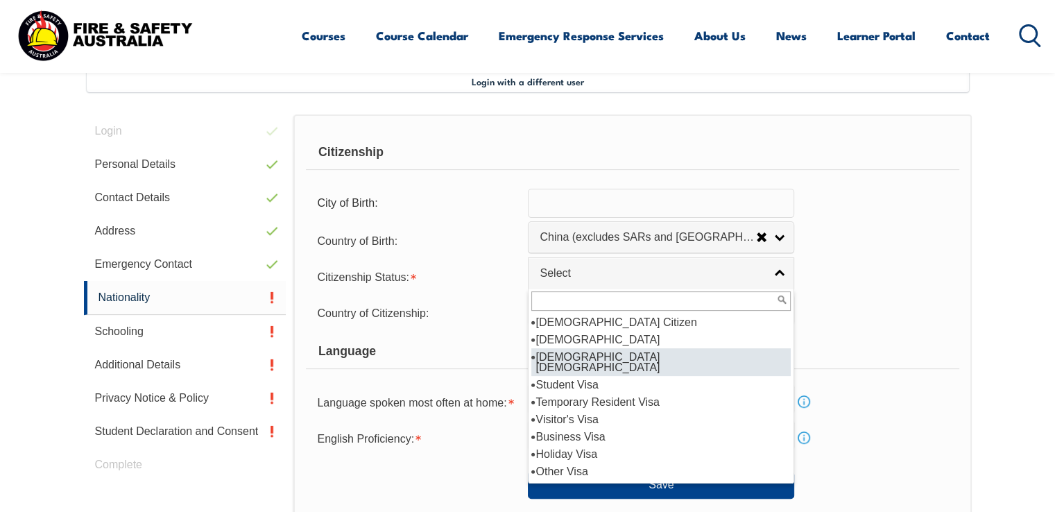
click at [678, 351] on li "[DEMOGRAPHIC_DATA] [DEMOGRAPHIC_DATA]" at bounding box center [660, 362] width 259 height 28
select select "3"
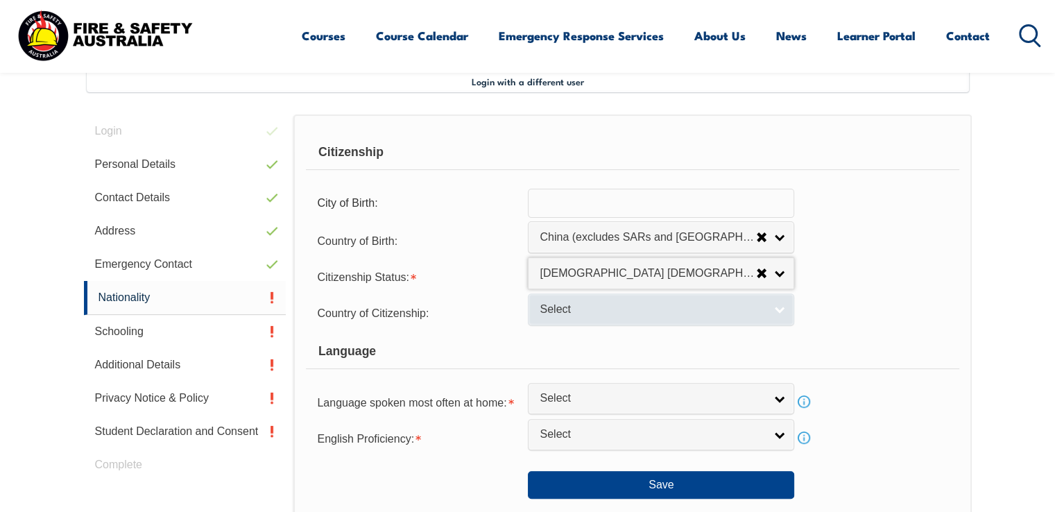
click at [671, 317] on link "Select" at bounding box center [661, 308] width 266 height 31
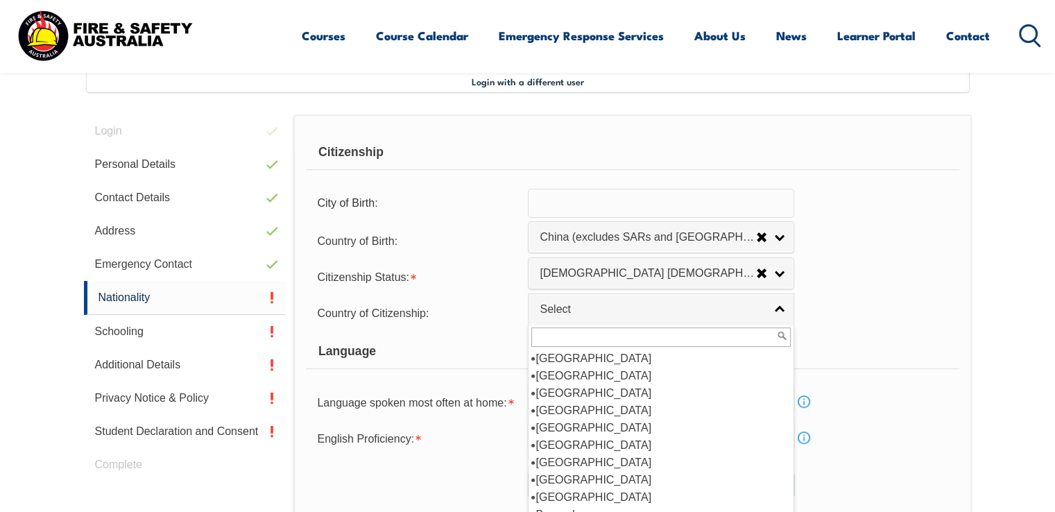
scroll to position [416, 0]
click at [896, 331] on form "Citizenship City of Birth: Country of Birth: [GEOGRAPHIC_DATA] ([DEMOGRAPHIC_DA…" at bounding box center [632, 316] width 653 height 363
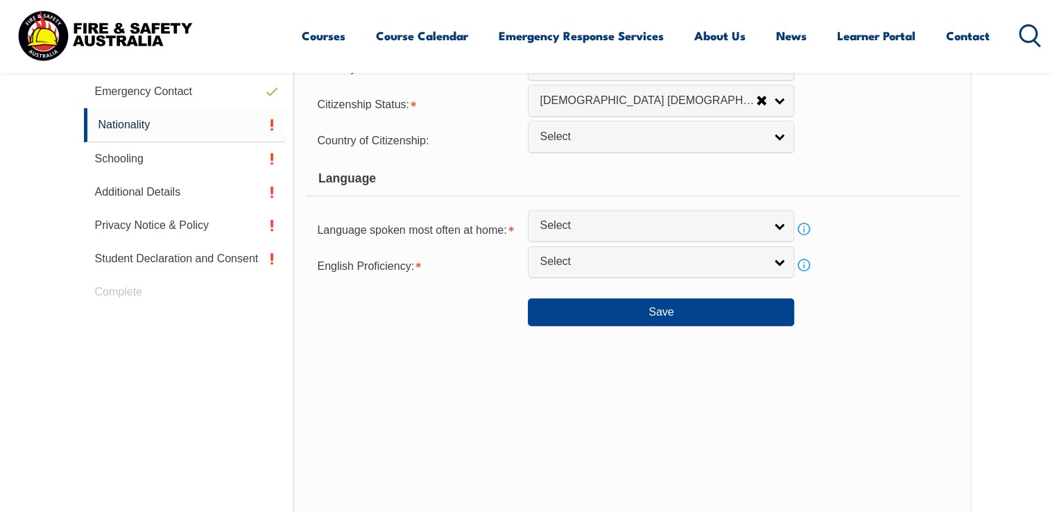
scroll to position [516, 0]
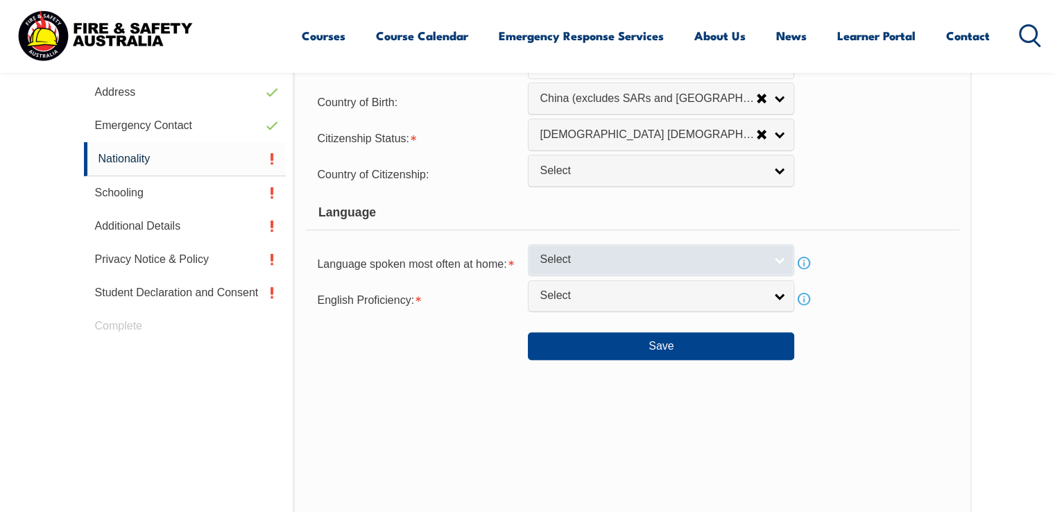
click at [677, 245] on link "Select" at bounding box center [661, 259] width 266 height 31
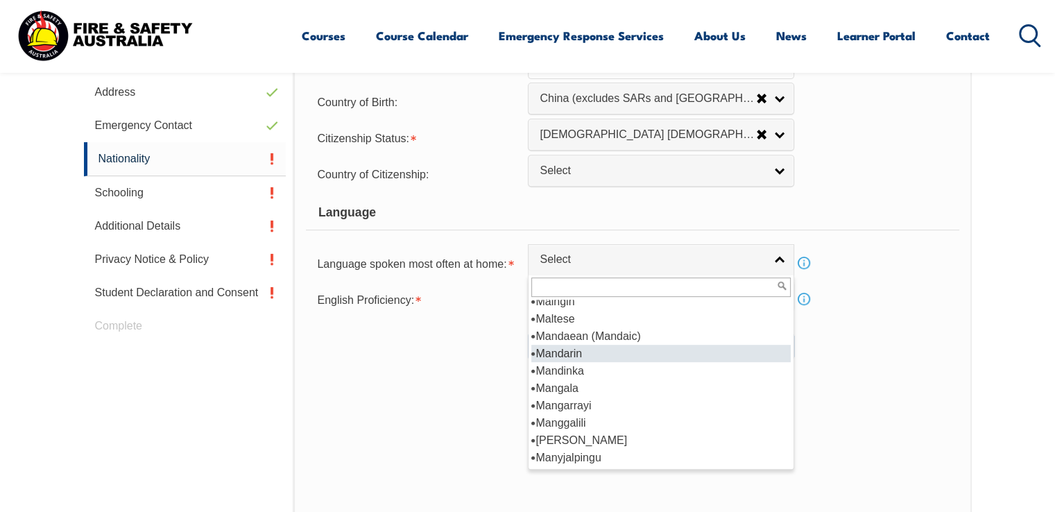
scroll to position [4022, 0]
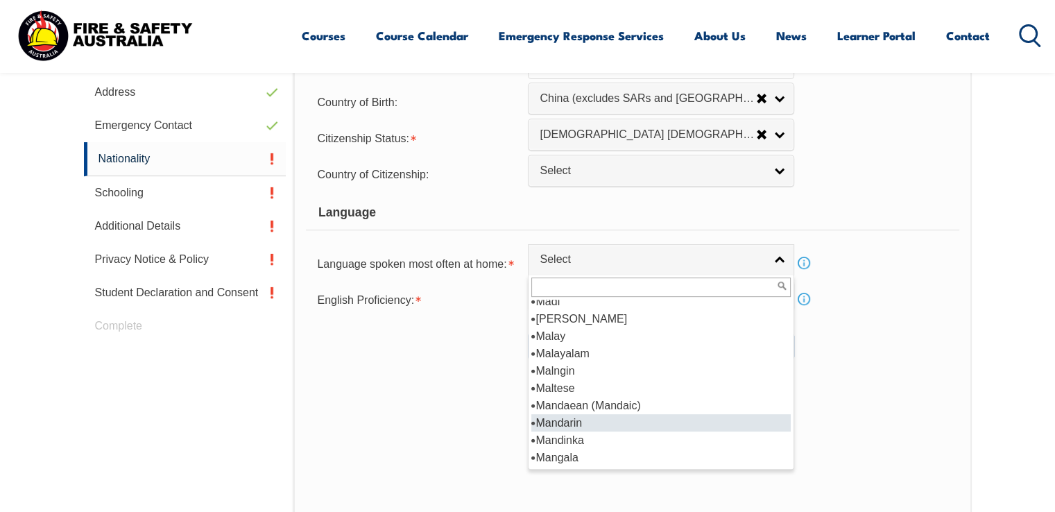
click at [671, 417] on li "Mandarin" at bounding box center [660, 422] width 259 height 17
select select "7104"
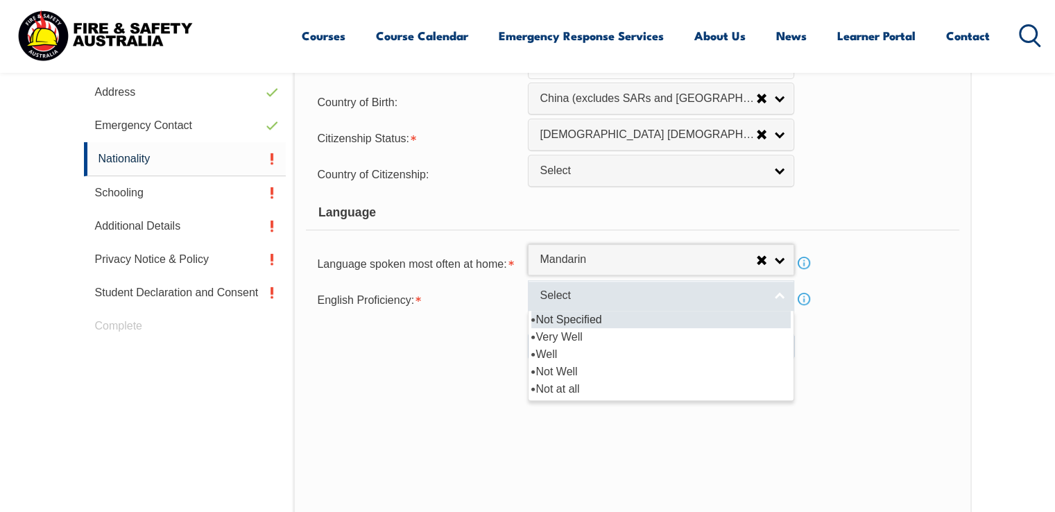
click at [668, 288] on span "Select" at bounding box center [652, 295] width 225 height 15
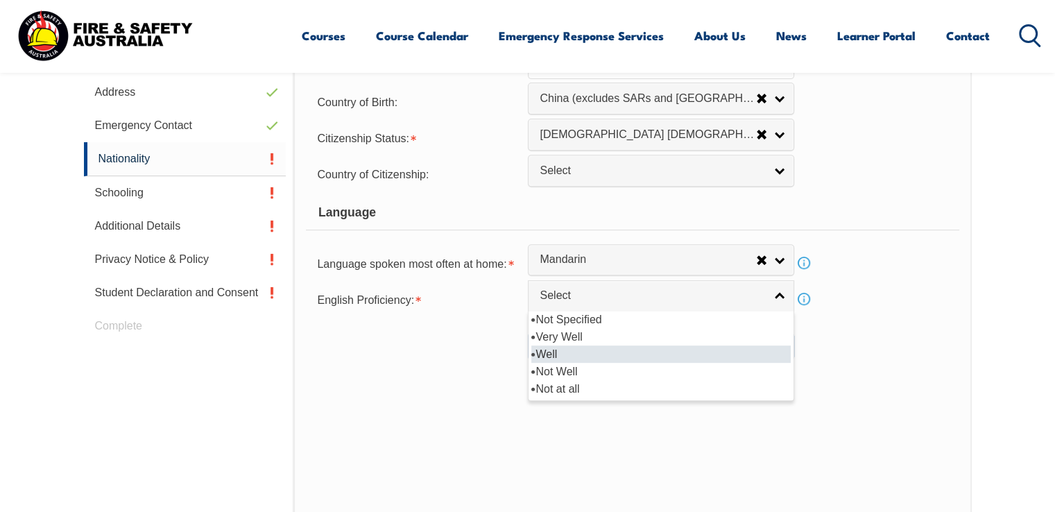
click at [664, 356] on li "Well" at bounding box center [660, 353] width 259 height 17
select select "2"
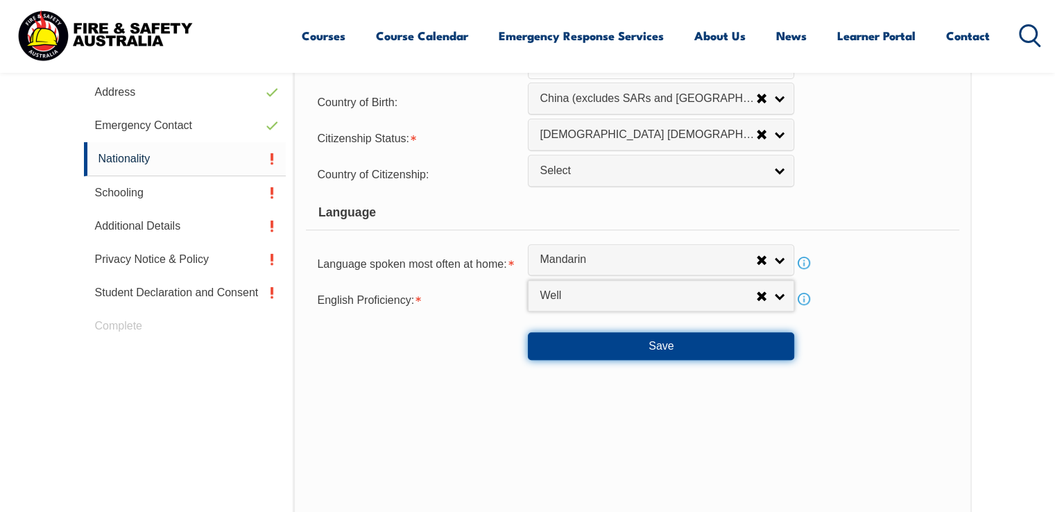
click at [674, 337] on button "Save" at bounding box center [661, 346] width 266 height 28
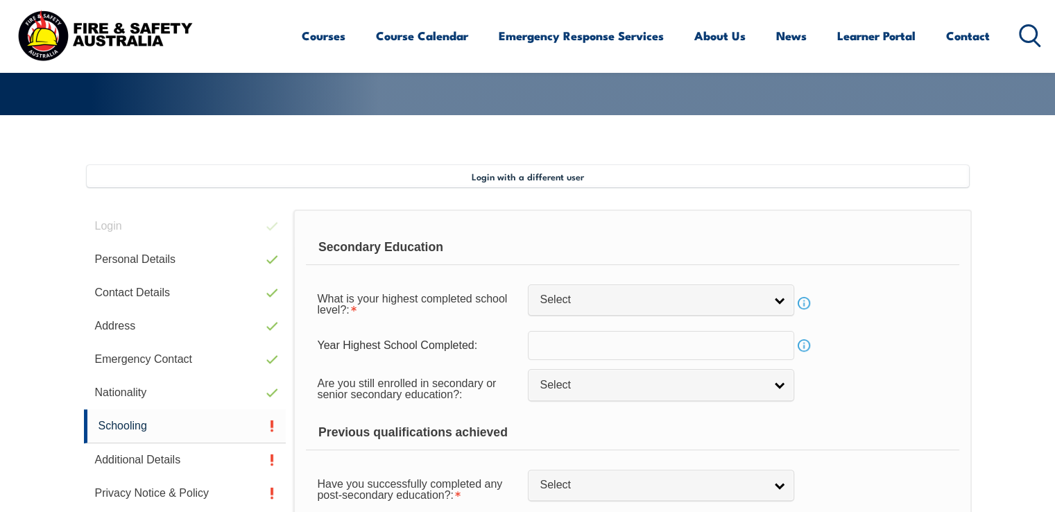
scroll to position [248, 0]
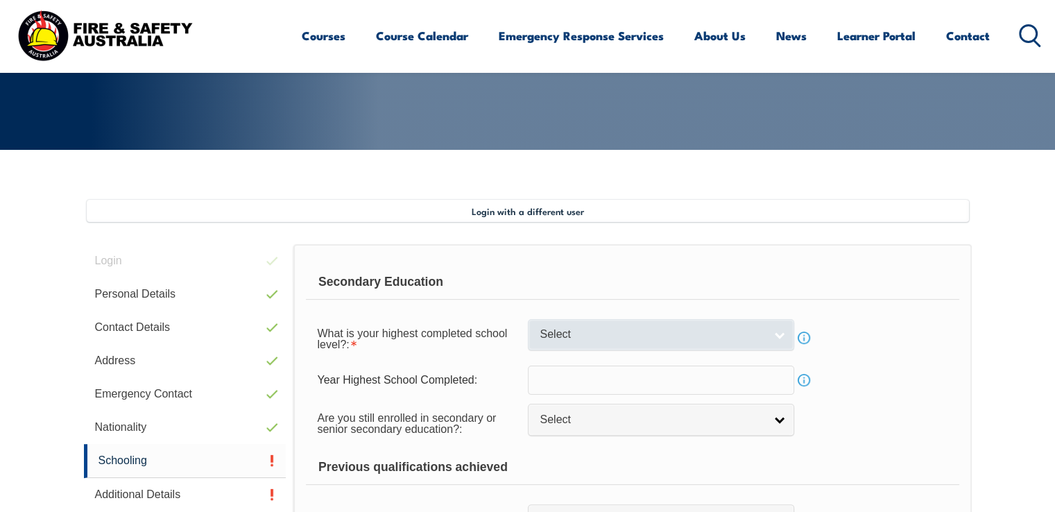
click at [639, 327] on span "Select" at bounding box center [652, 334] width 225 height 15
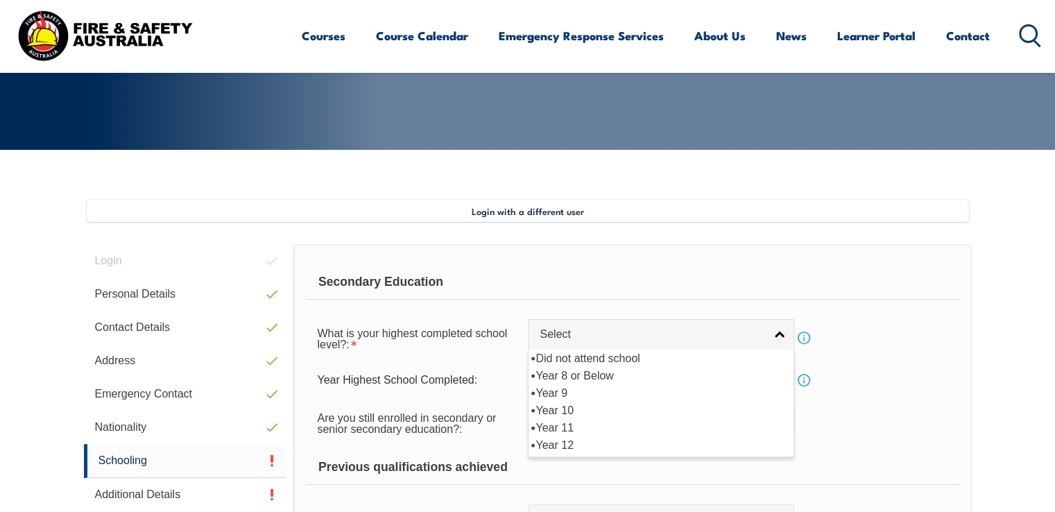
click at [858, 383] on div "Year Highest School Completed: Info" at bounding box center [632, 379] width 653 height 29
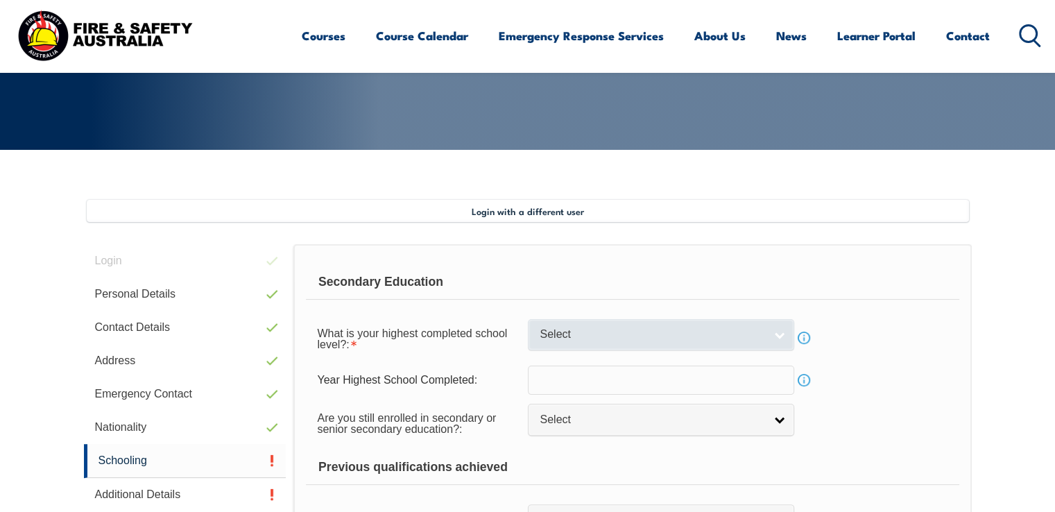
click at [708, 329] on span "Select" at bounding box center [652, 334] width 225 height 15
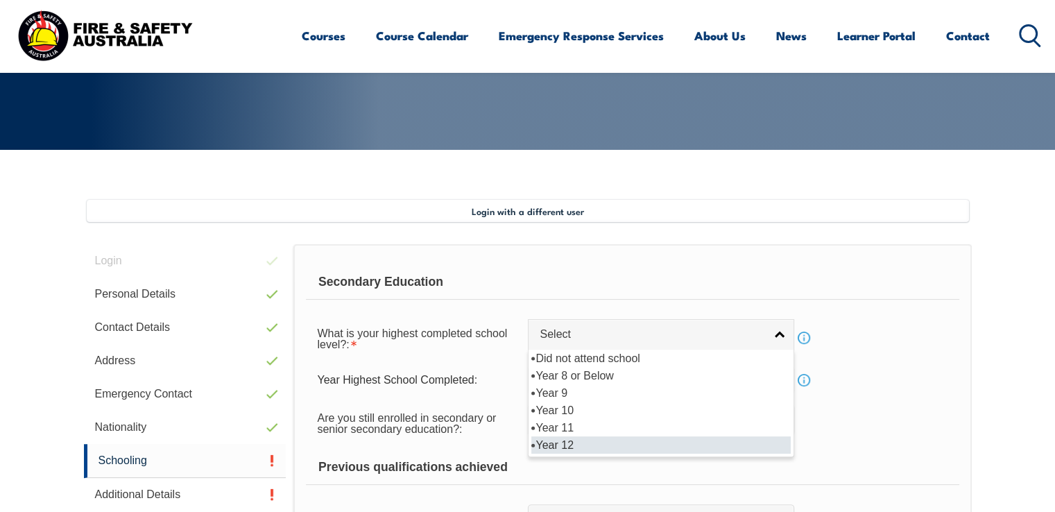
click at [631, 440] on li "Year 12" at bounding box center [660, 444] width 259 height 17
select select "12"
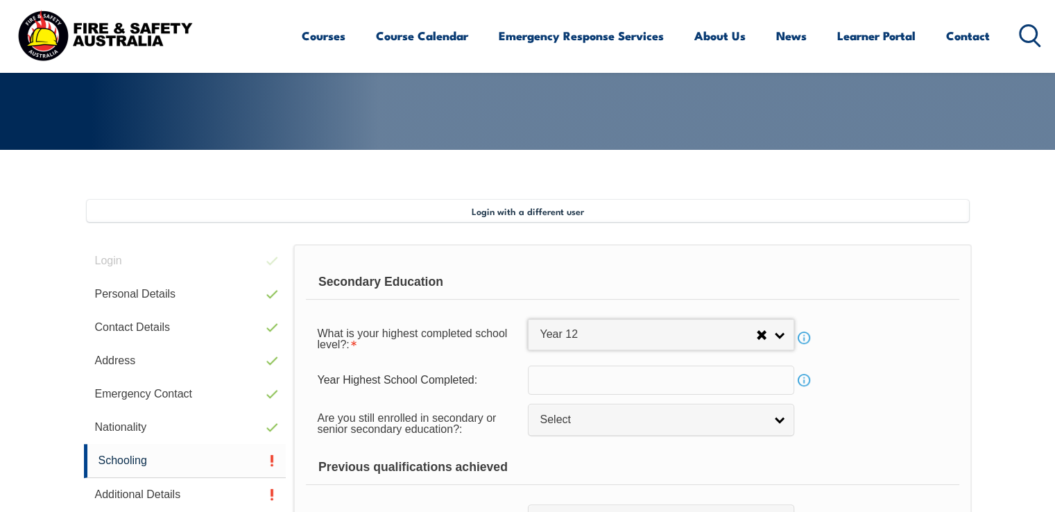
click at [887, 347] on div "What is your highest completed school level?: Did not attend school Year 8 or B…" at bounding box center [632, 337] width 653 height 39
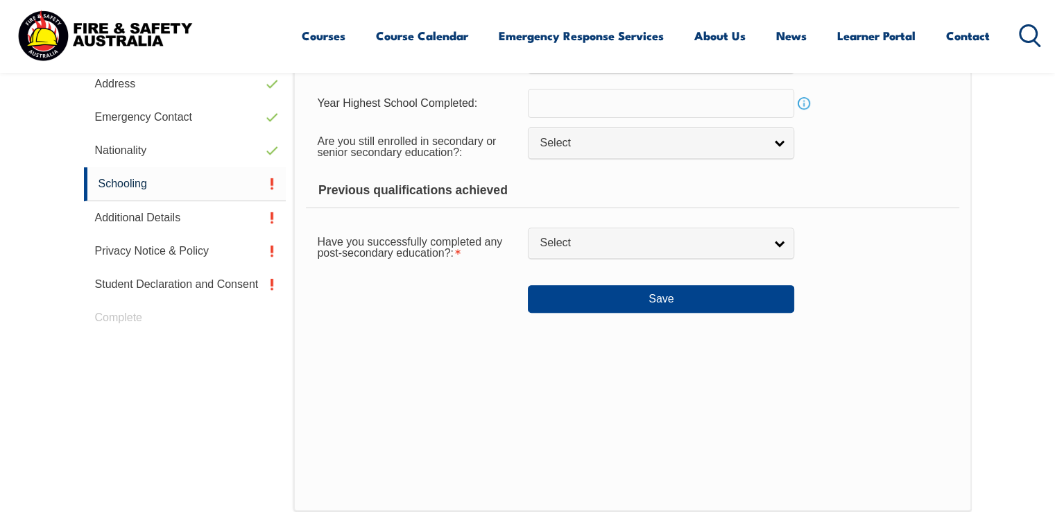
scroll to position [525, 0]
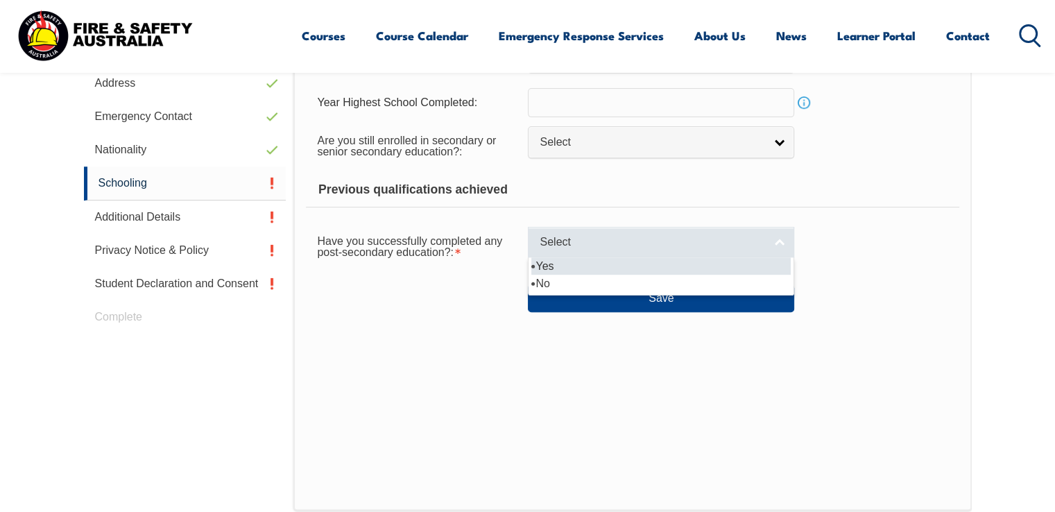
click at [770, 245] on link "Select" at bounding box center [661, 242] width 266 height 31
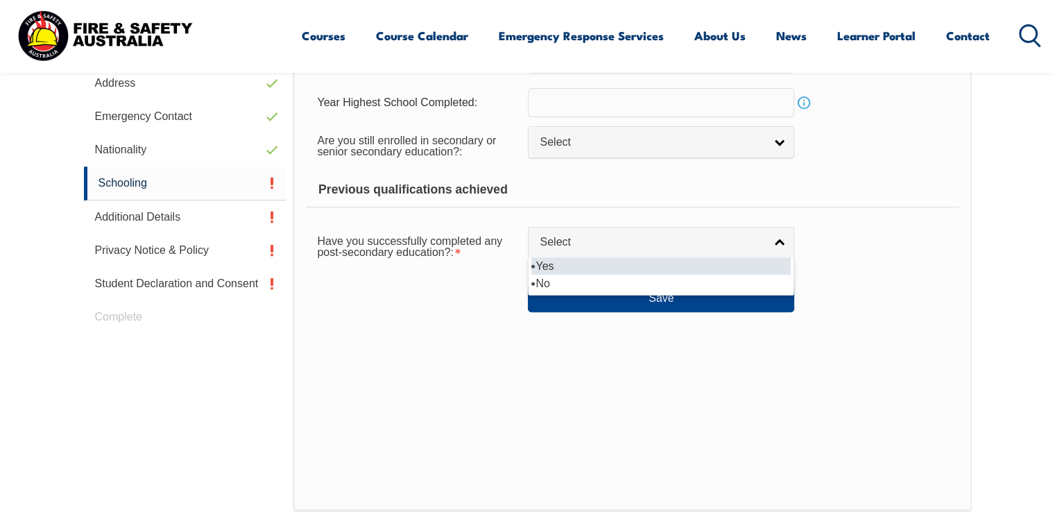
click at [718, 262] on li "Yes" at bounding box center [660, 265] width 259 height 17
select select "true"
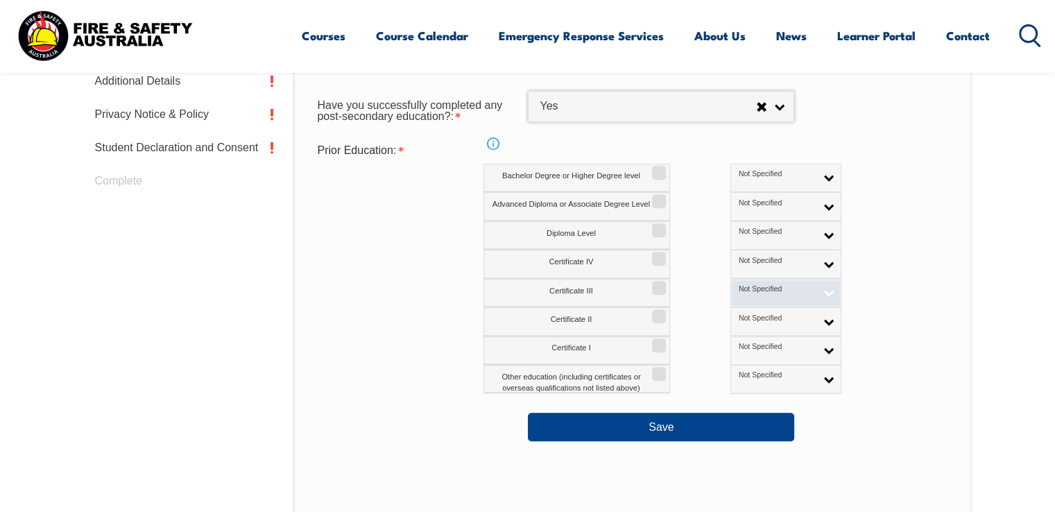
scroll to position [664, 0]
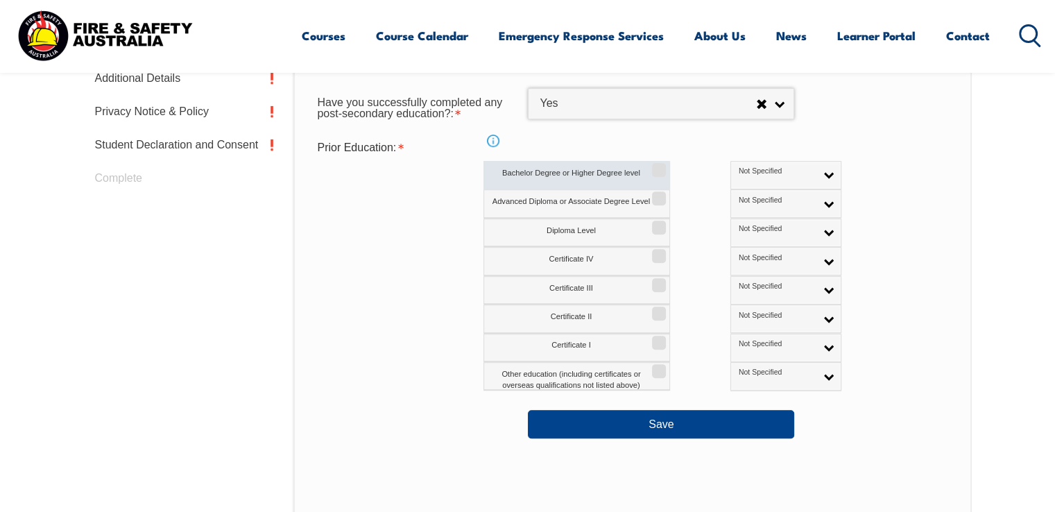
click at [657, 166] on input "Bachelor Degree or Higher Degree level" at bounding box center [657, 164] width 8 height 1
checkbox input "true"
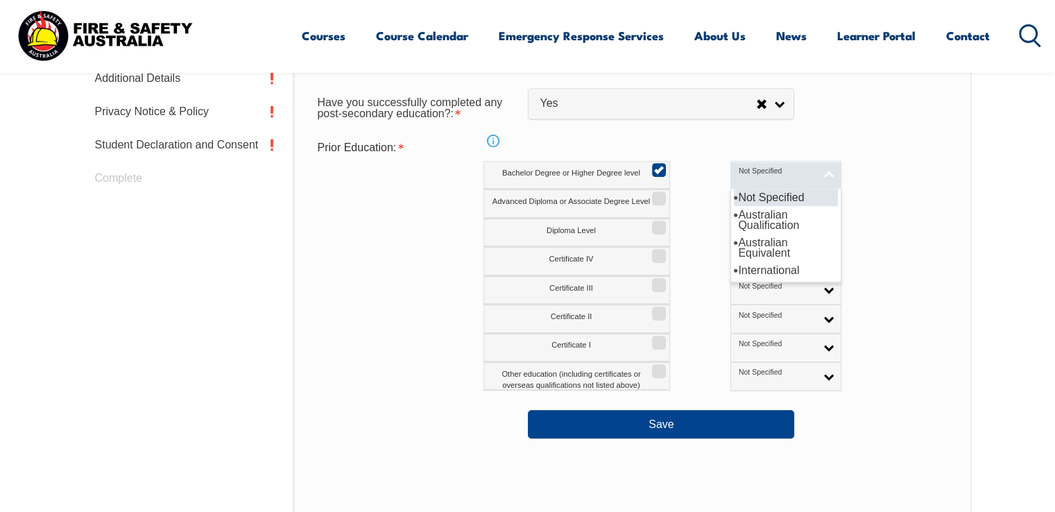
click at [739, 167] on span "Not Specified" at bounding box center [777, 171] width 77 height 10
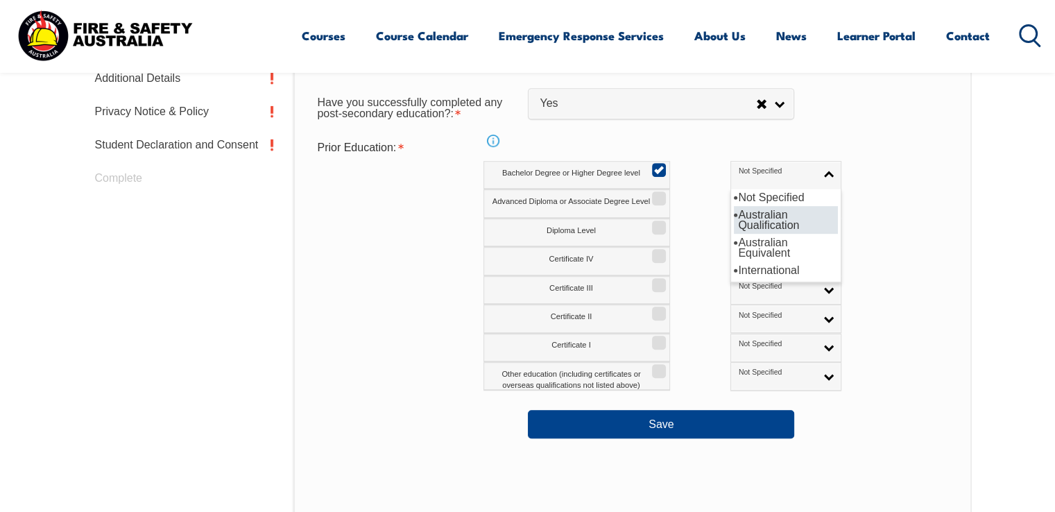
click at [734, 224] on li "Australian Qualification" at bounding box center [786, 220] width 104 height 28
click at [902, 223] on div "Prior Education: Info Bachelor Degree or Higher Degree level Not Specified Aust…" at bounding box center [632, 263] width 653 height 257
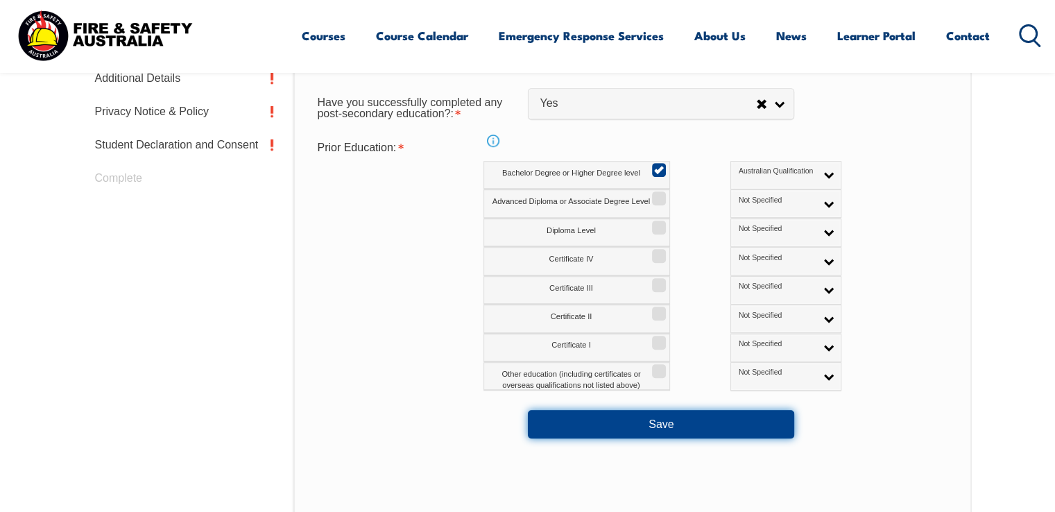
click at [709, 417] on button "Save" at bounding box center [661, 424] width 266 height 28
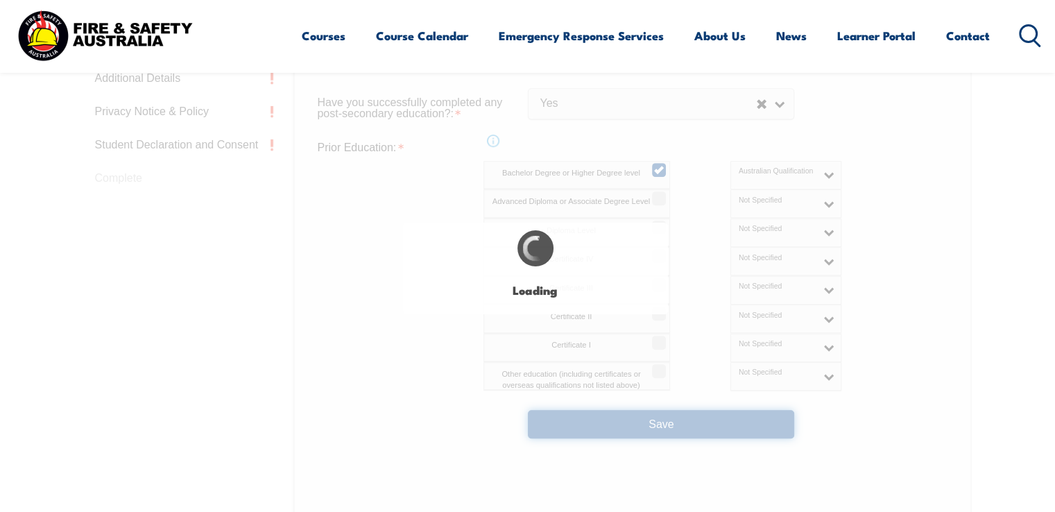
select select
select select "true"
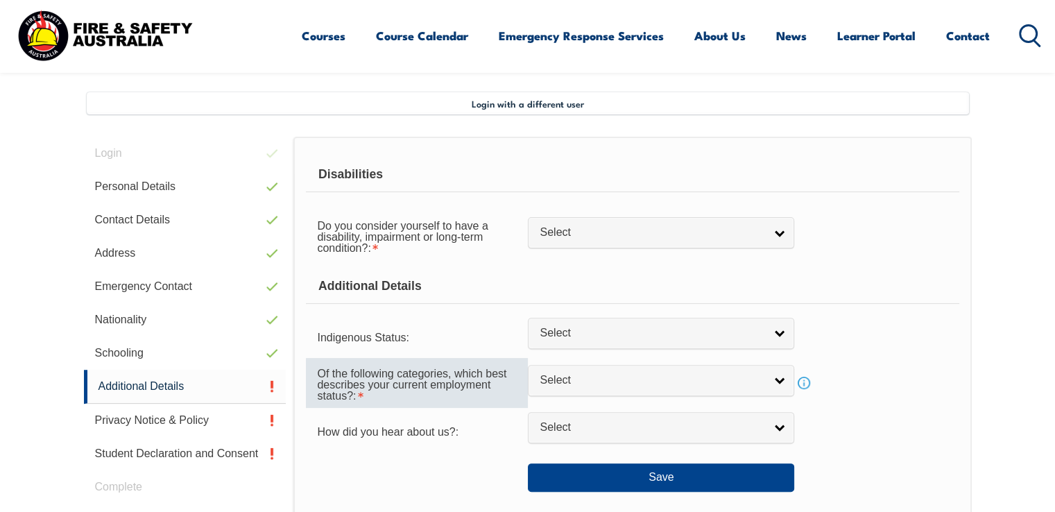
scroll to position [377, 0]
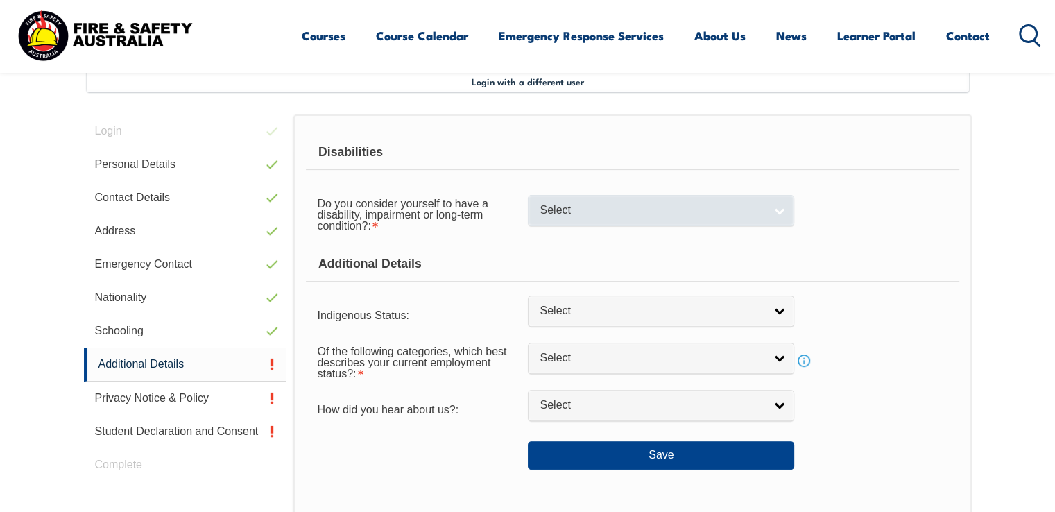
click at [585, 203] on span "Select" at bounding box center [652, 210] width 225 height 15
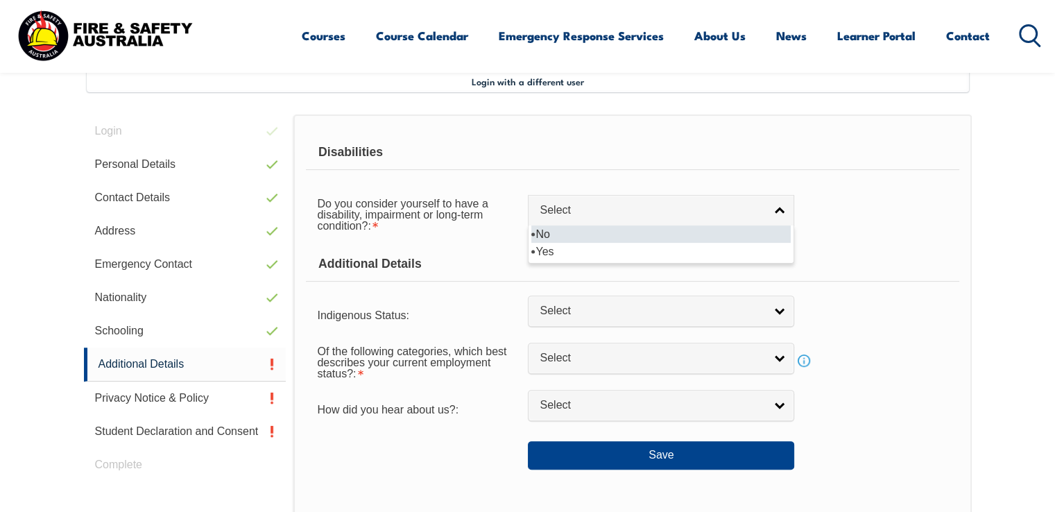
click at [583, 230] on li "No" at bounding box center [660, 233] width 259 height 17
select select "false"
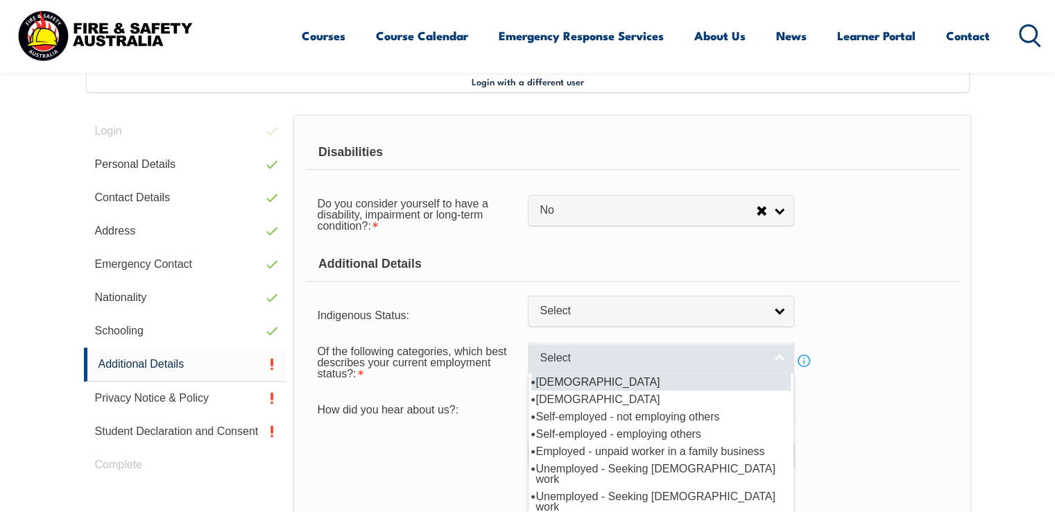
click at [623, 353] on span "Select" at bounding box center [652, 358] width 225 height 15
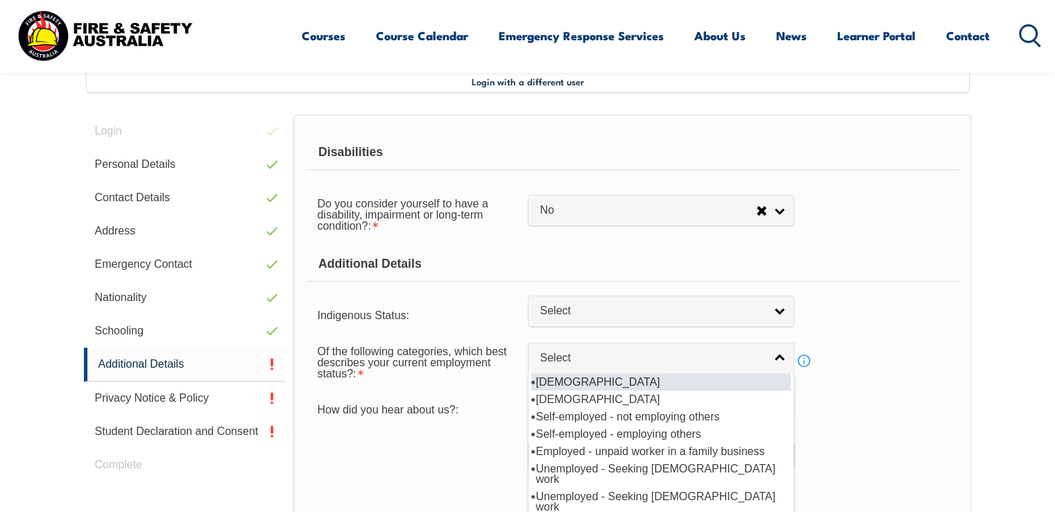
click at [622, 379] on li "[DEMOGRAPHIC_DATA]" at bounding box center [660, 381] width 259 height 17
select select "1"
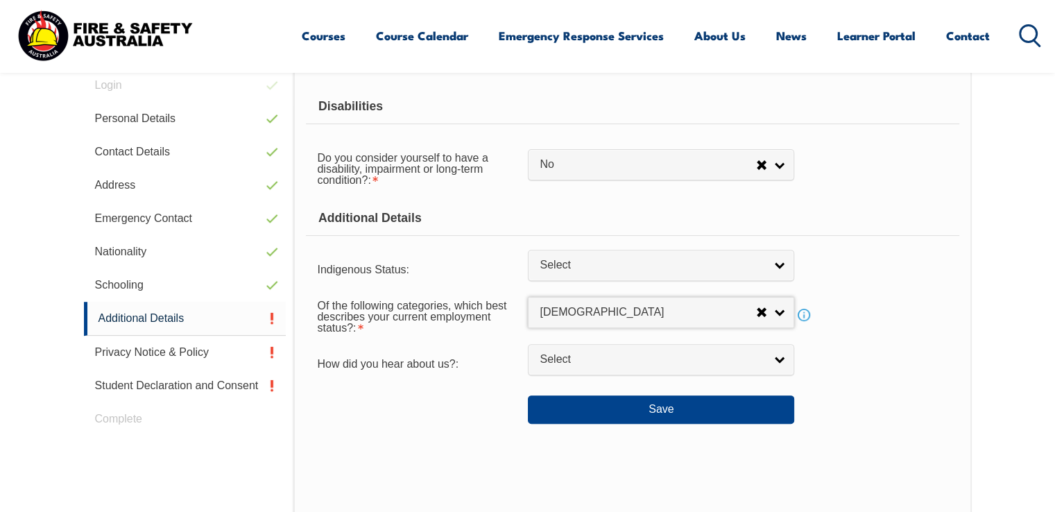
scroll to position [447, 0]
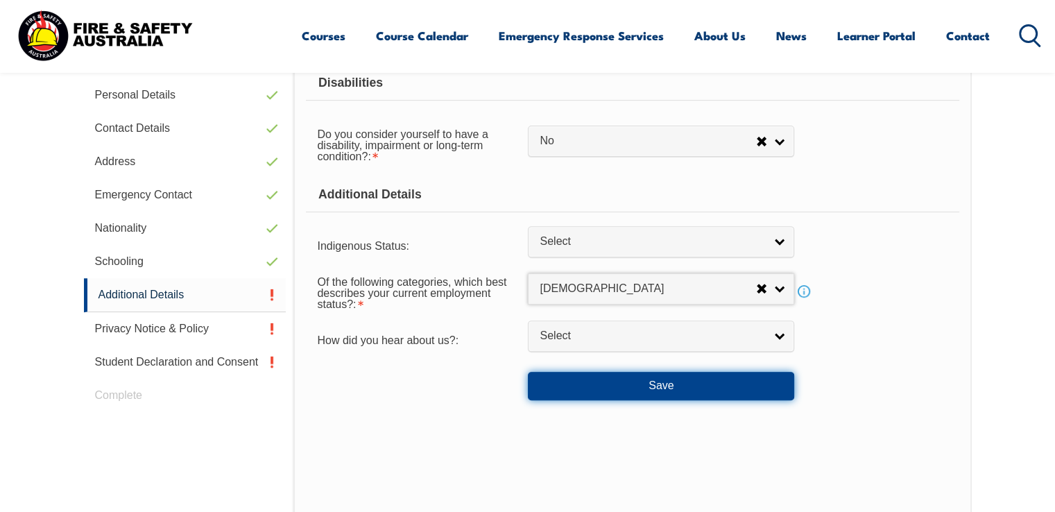
click at [607, 381] on button "Save" at bounding box center [661, 386] width 266 height 28
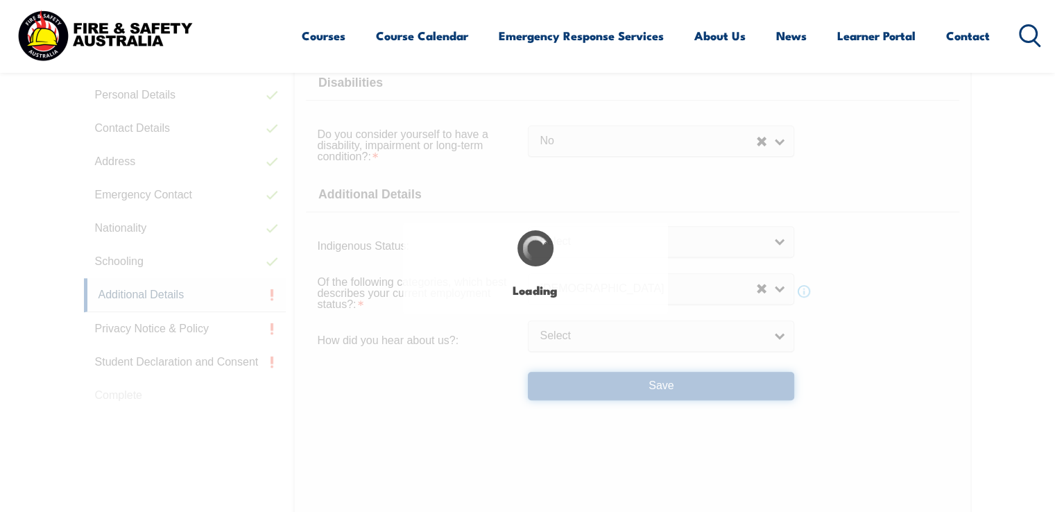
select select "false"
select select
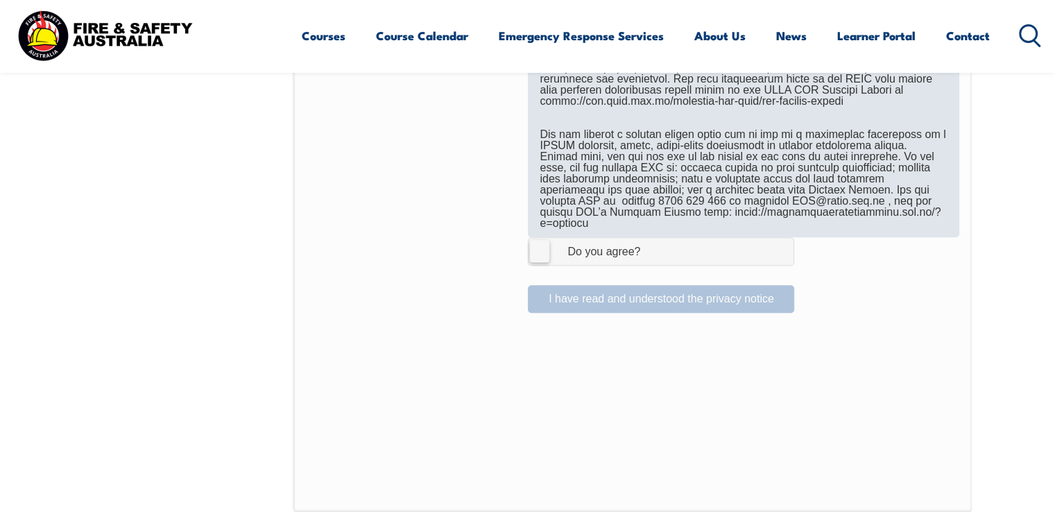
scroll to position [932, 0]
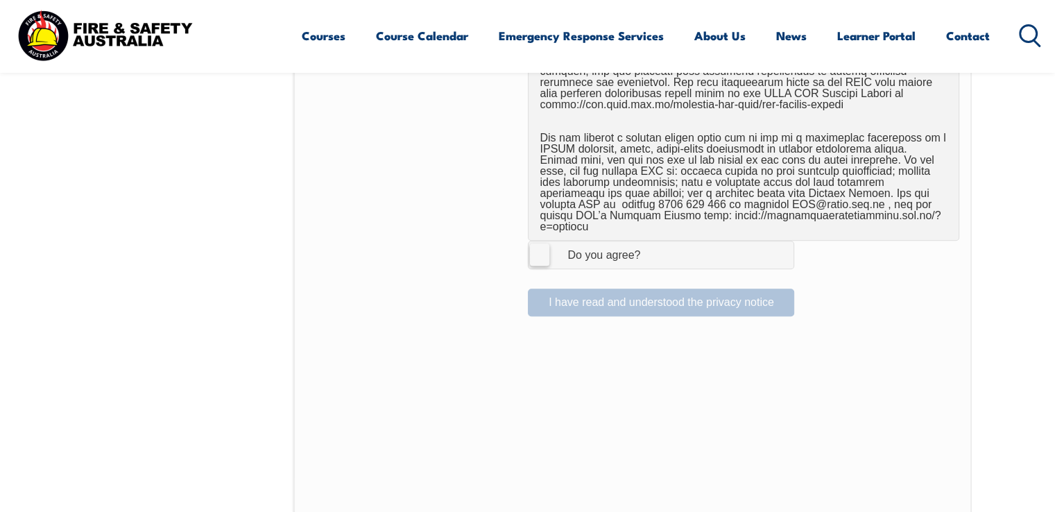
click at [546, 248] on label "I Agree Do you agree?" at bounding box center [661, 255] width 266 height 28
click at [651, 248] on input "I Agree Do you agree?" at bounding box center [663, 254] width 24 height 26
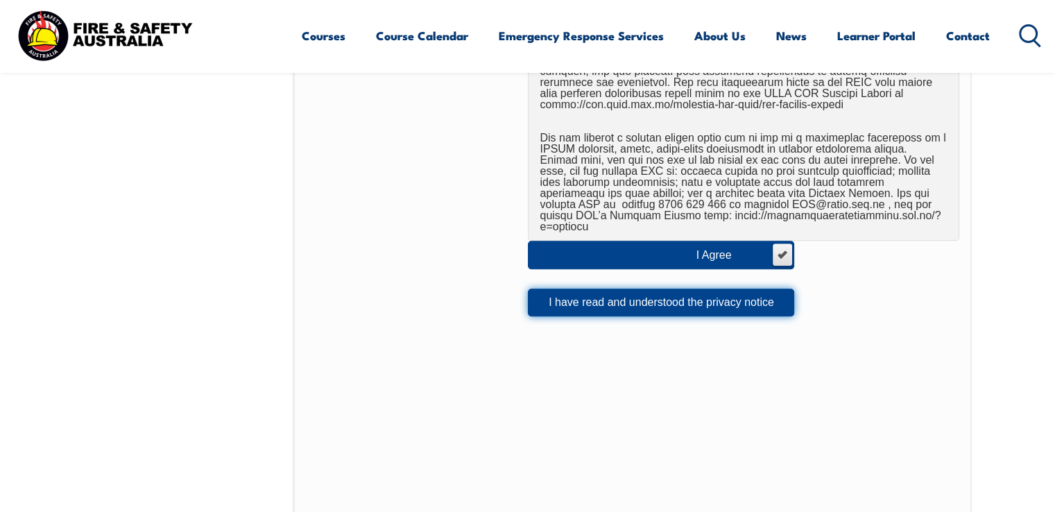
click at [589, 288] on button "I have read and understood the privacy notice" at bounding box center [661, 302] width 266 height 28
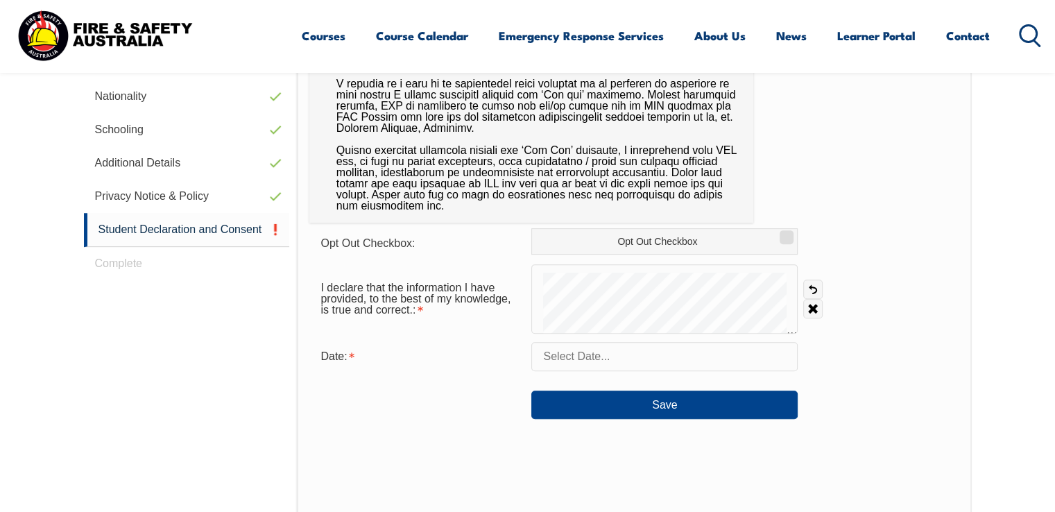
scroll to position [655, 0]
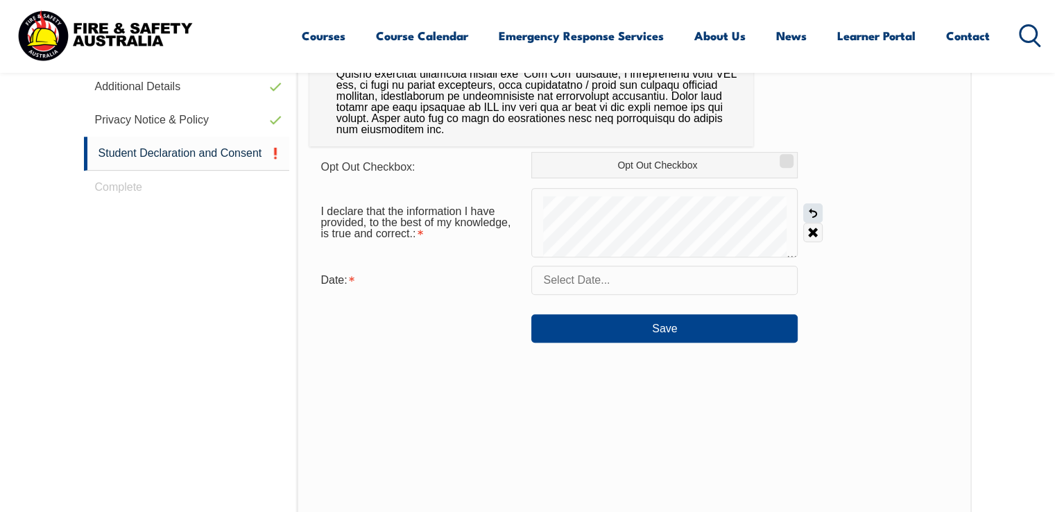
click at [807, 212] on link "Undo" at bounding box center [812, 212] width 19 height 19
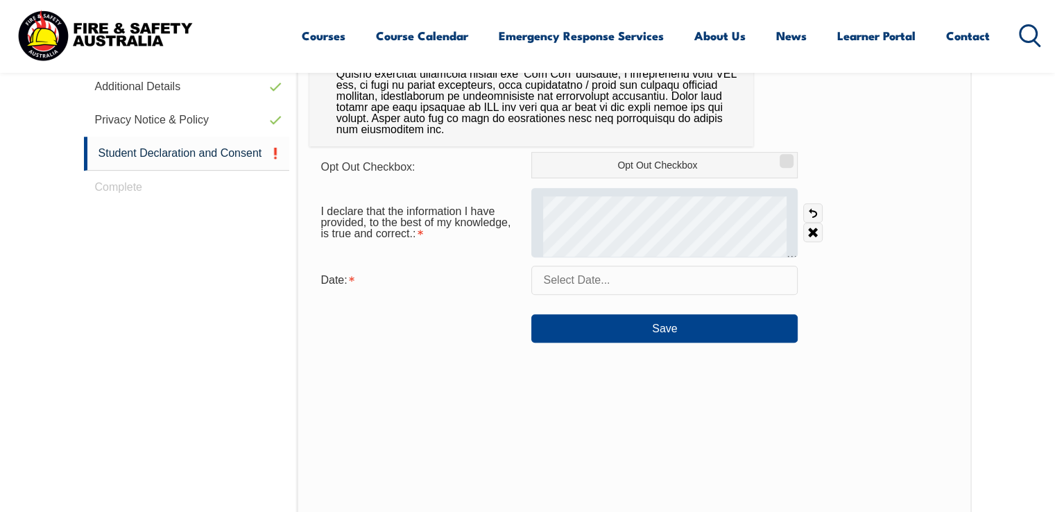
drag, startPoint x: 553, startPoint y: 193, endPoint x: 588, endPoint y: 192, distance: 35.4
click at [591, 188] on div at bounding box center [664, 222] width 266 height 69
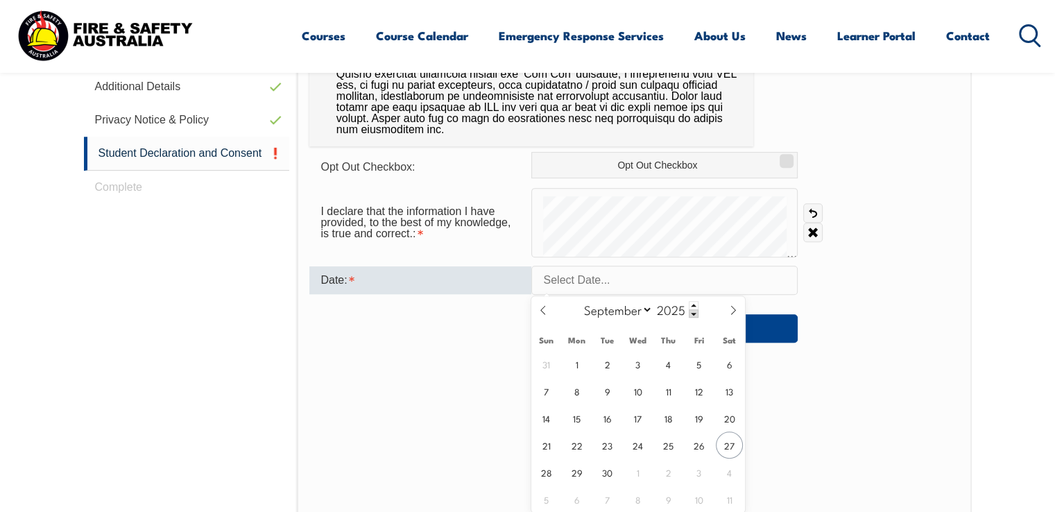
click at [612, 279] on input "text" at bounding box center [664, 280] width 266 height 29
click at [730, 444] on span "27" at bounding box center [729, 444] width 27 height 27
type input "[DATE]"
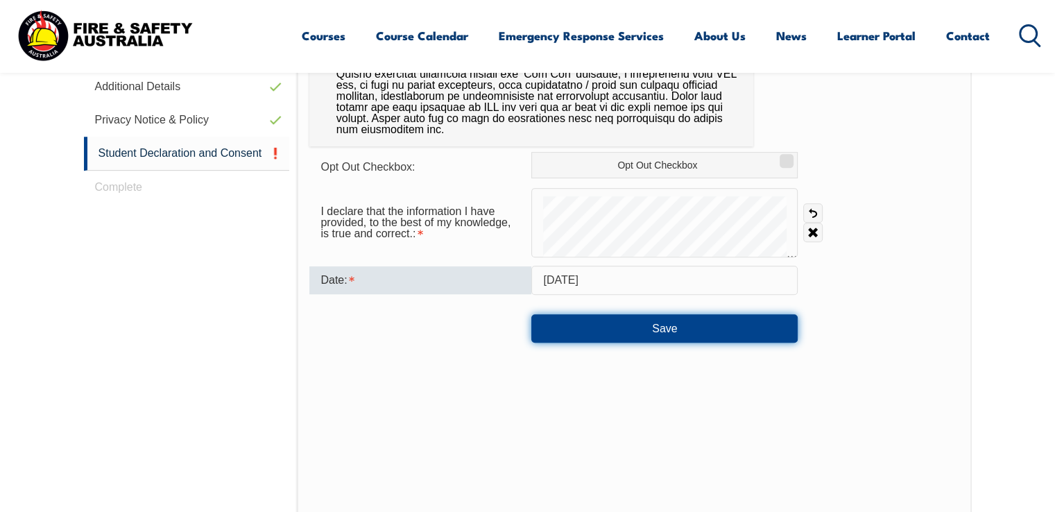
click at [751, 325] on button "Save" at bounding box center [664, 328] width 266 height 28
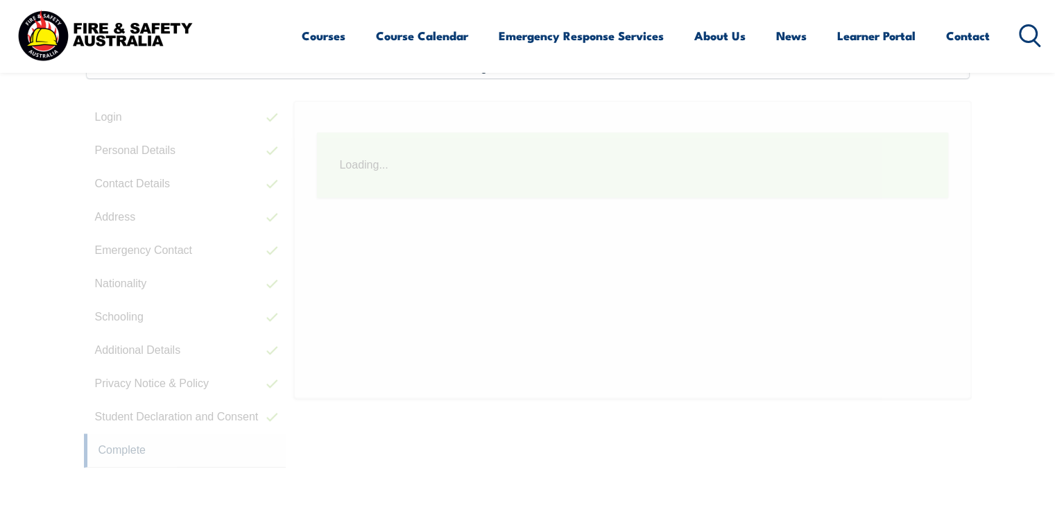
scroll to position [377, 0]
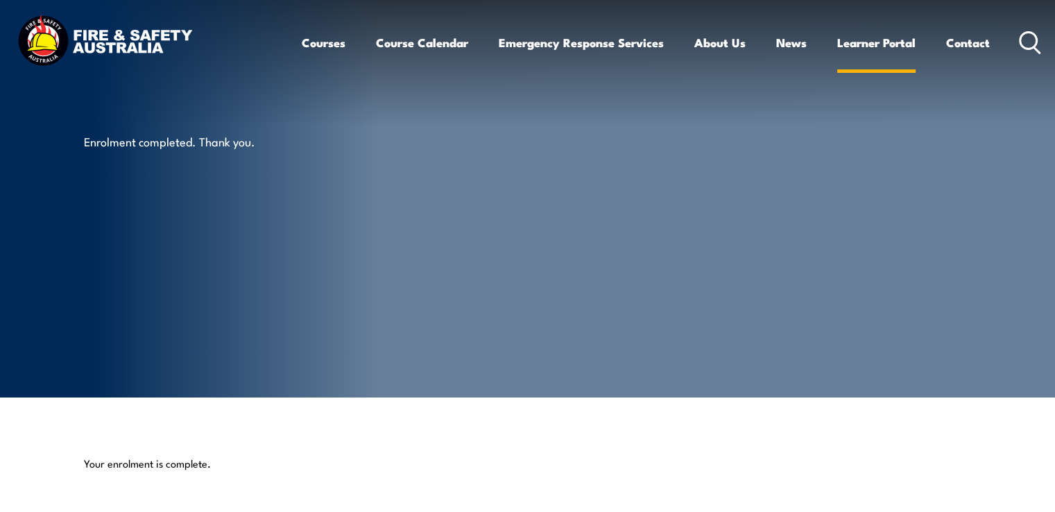
click at [848, 42] on link "Learner Portal" at bounding box center [876, 42] width 78 height 37
